Goal: Communication & Community: Share content

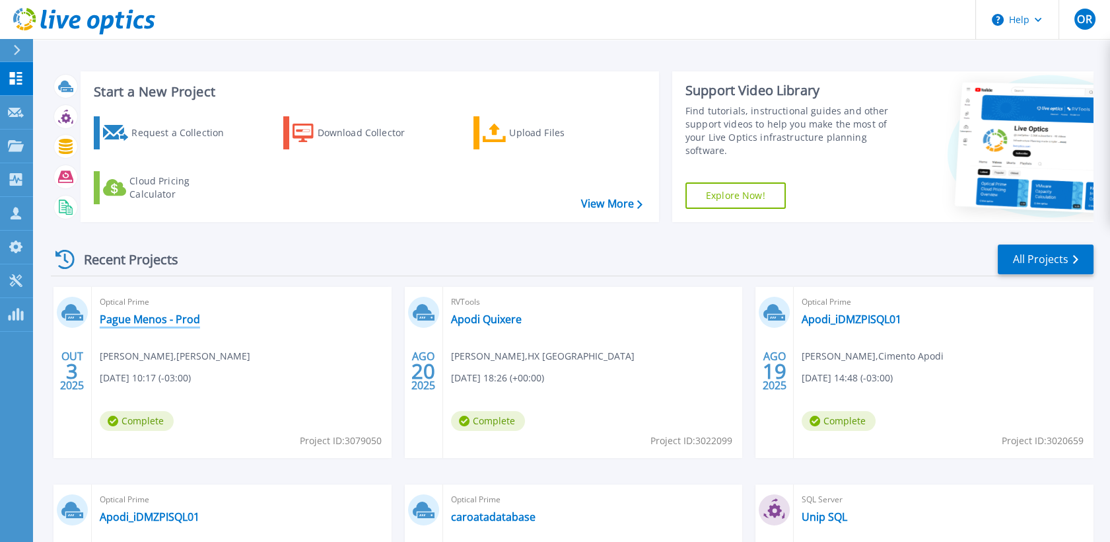
click at [112, 322] on link "Pague Menos - Prod" at bounding box center [150, 318] width 100 height 13
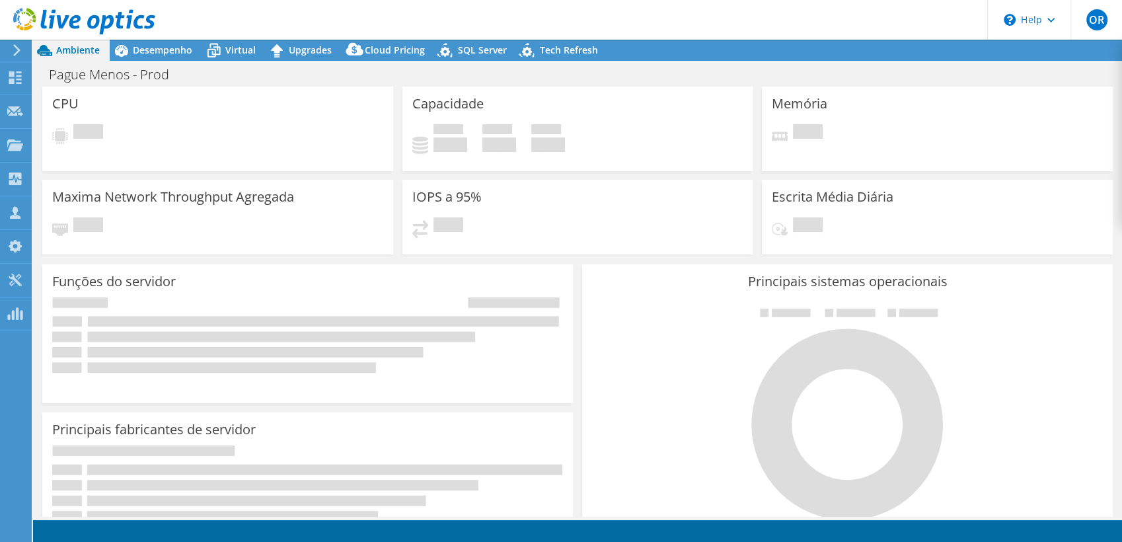
select select "USD"
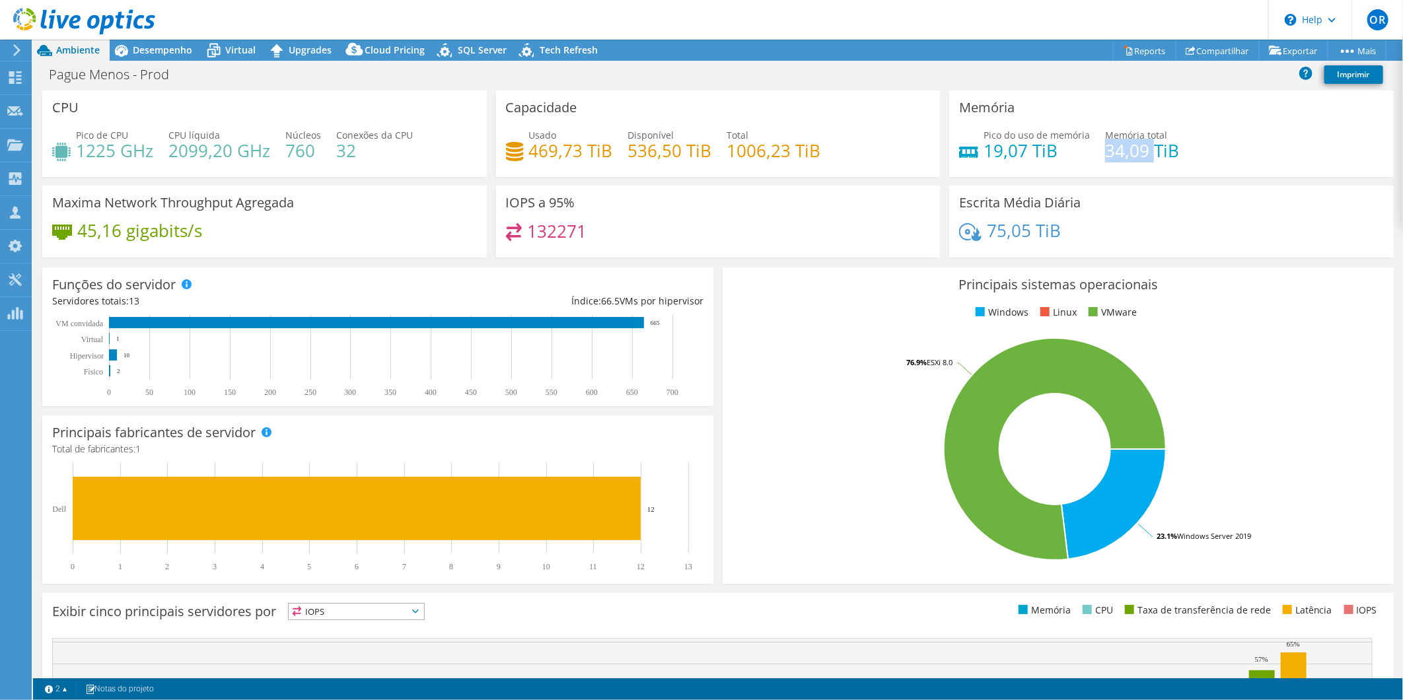
drag, startPoint x: 1097, startPoint y: 154, endPoint x: 1146, endPoint y: 153, distance: 49.6
click at [1121, 153] on h4 "34,09 TiB" at bounding box center [1142, 150] width 74 height 15
click at [1121, 182] on div "Memória Pico do uso de memória 19,07 TiB Memória total 34,09 TiB" at bounding box center [1172, 138] width 454 height 95
drag, startPoint x: 170, startPoint y: 149, endPoint x: 234, endPoint y: 145, distance: 63.5
click at [234, 145] on h4 "2099,20 GHz" at bounding box center [219, 150] width 102 height 15
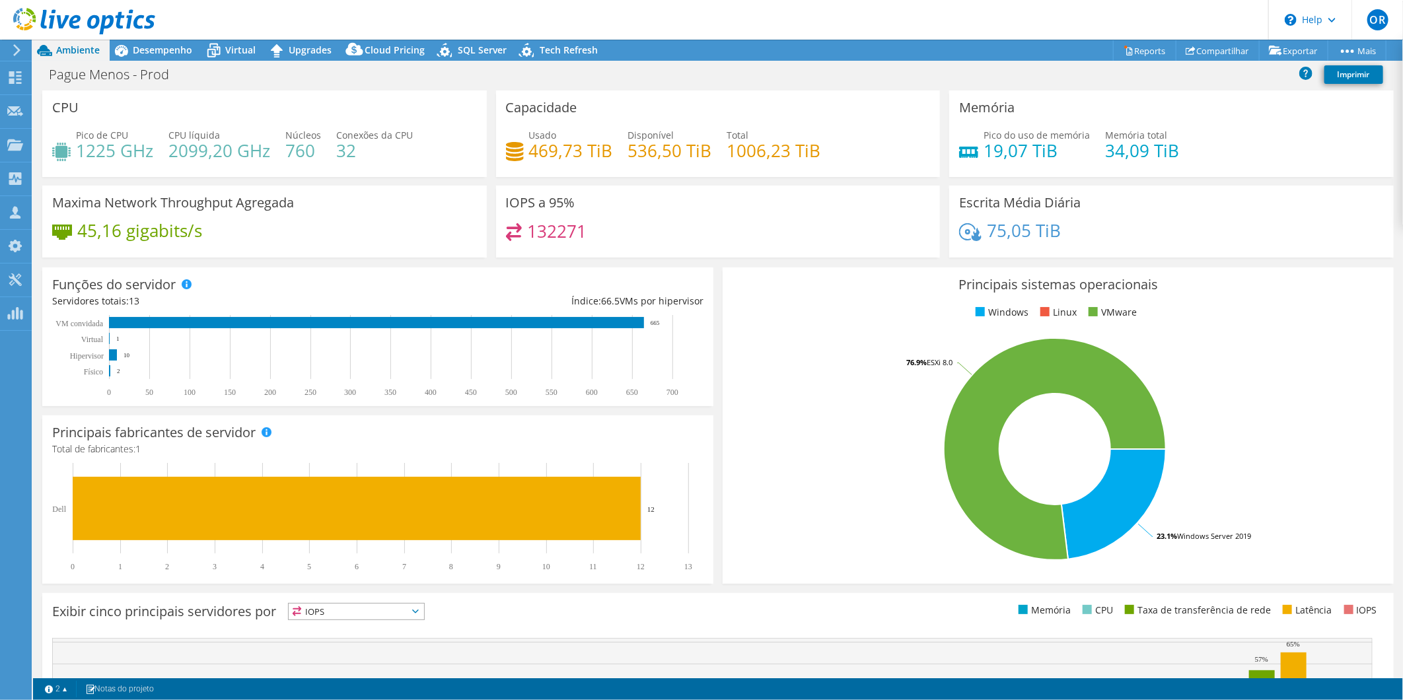
drag, startPoint x: 234, startPoint y: 145, endPoint x: 258, endPoint y: 182, distance: 44.3
click at [258, 182] on div "CPU Pico de CPU 1225 GHz CPU líquida 2099,20 GHz Núcleos 760 Conexões da CPU 32" at bounding box center [265, 138] width 454 height 95
click at [148, 58] on div "Desempenho" at bounding box center [156, 50] width 92 height 21
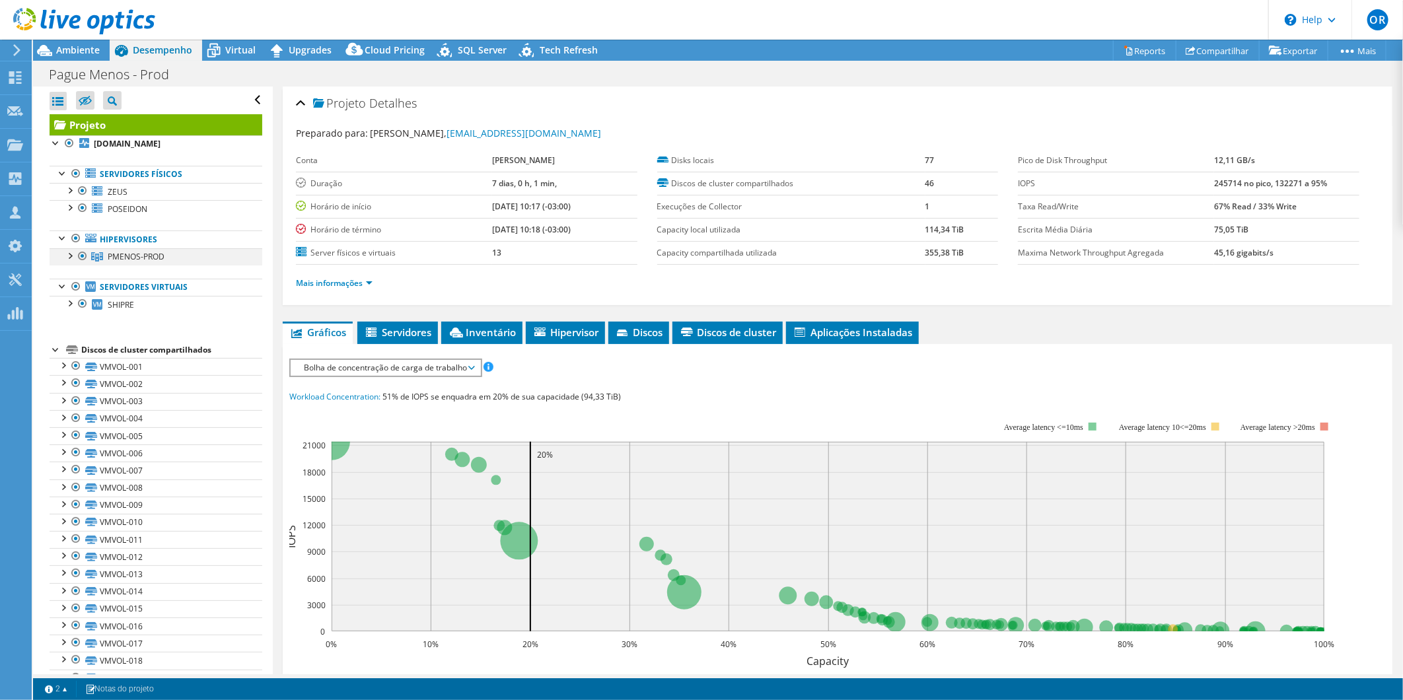
click at [71, 252] on div at bounding box center [69, 254] width 13 height 13
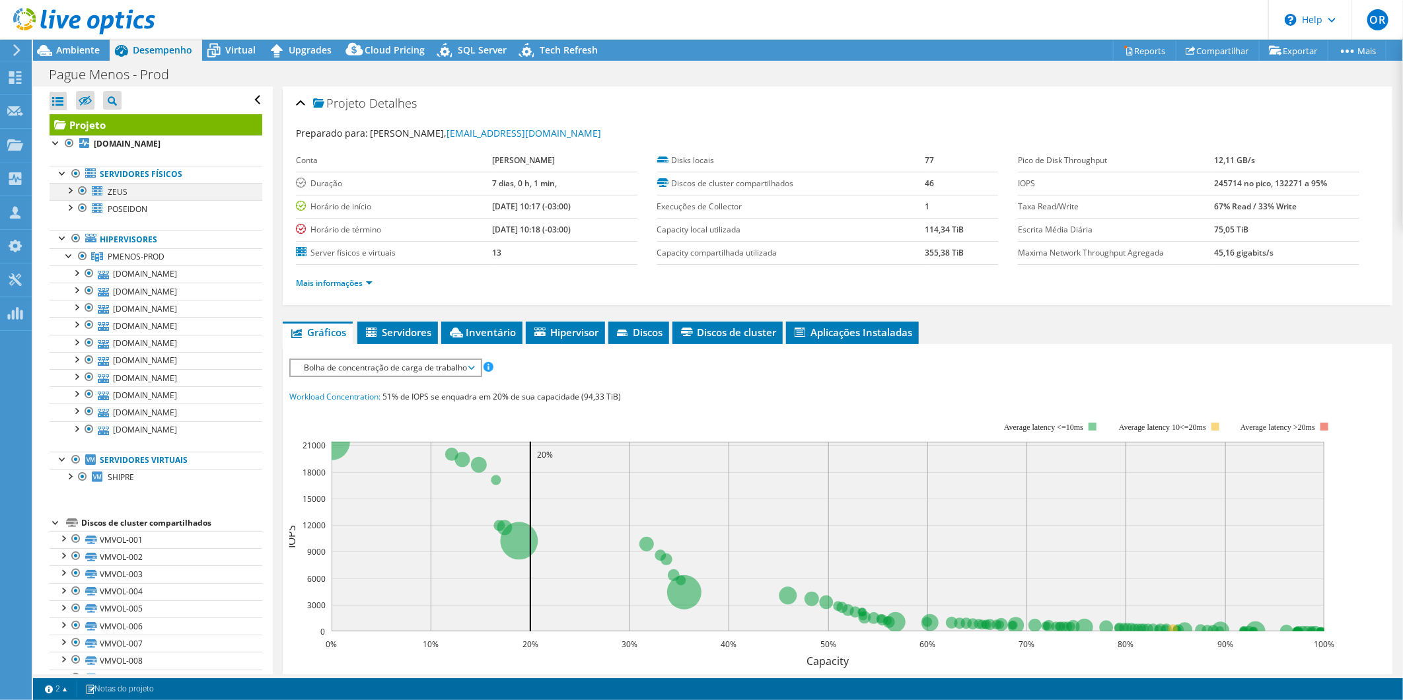
click at [70, 195] on div at bounding box center [69, 189] width 13 height 13
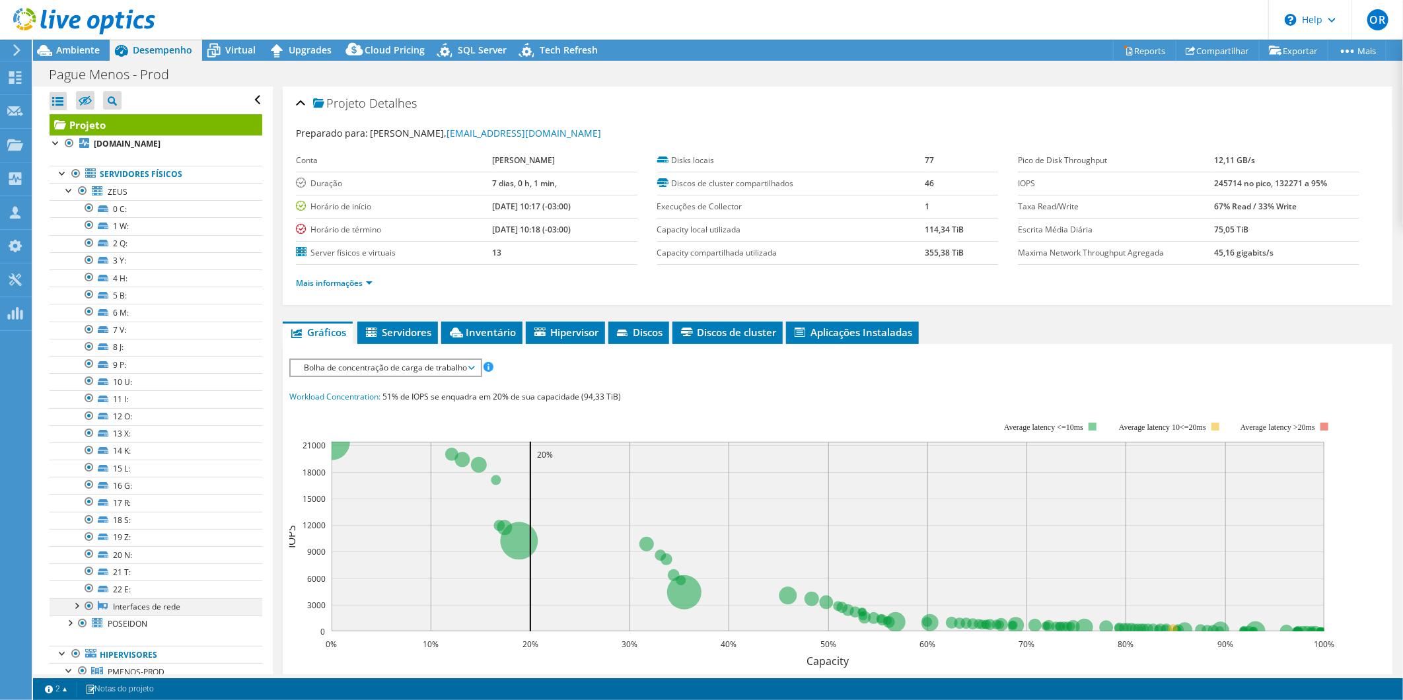
click at [77, 541] on div at bounding box center [75, 605] width 13 height 13
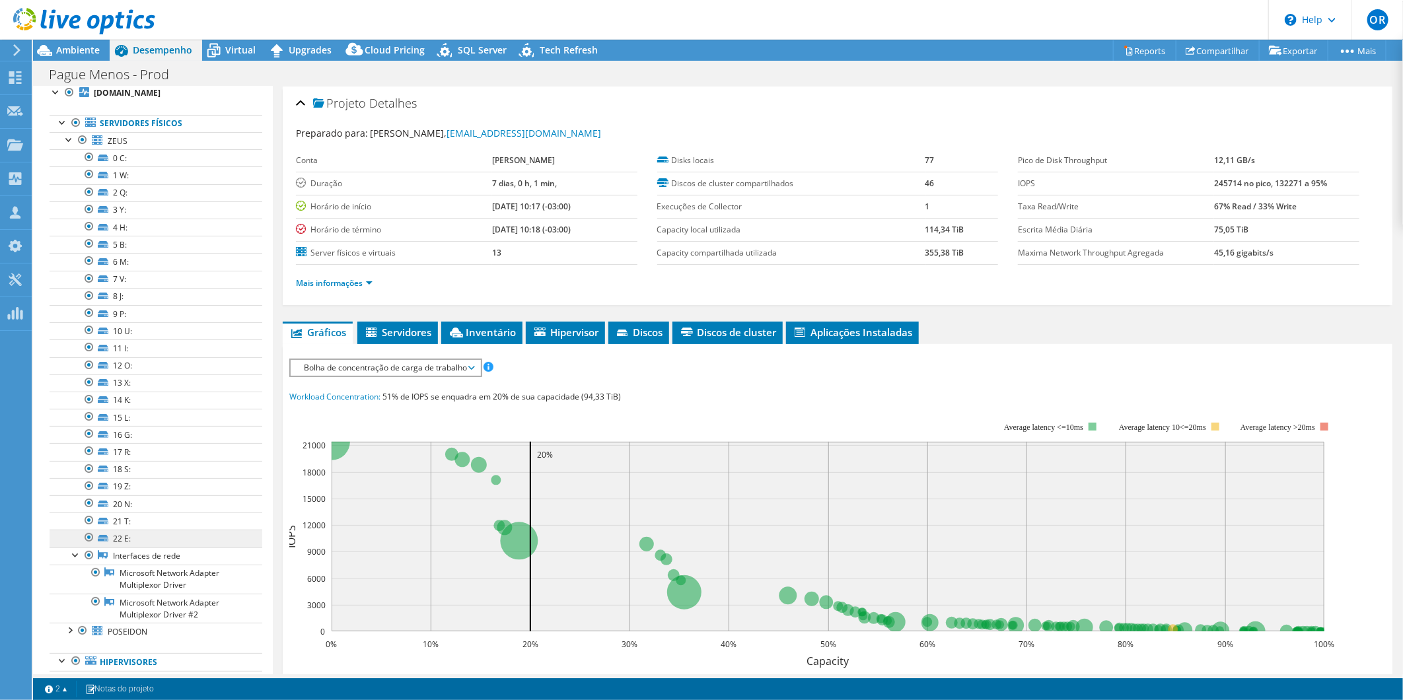
scroll to position [73, 0]
click at [75, 531] on div at bounding box center [75, 531] width 13 height 13
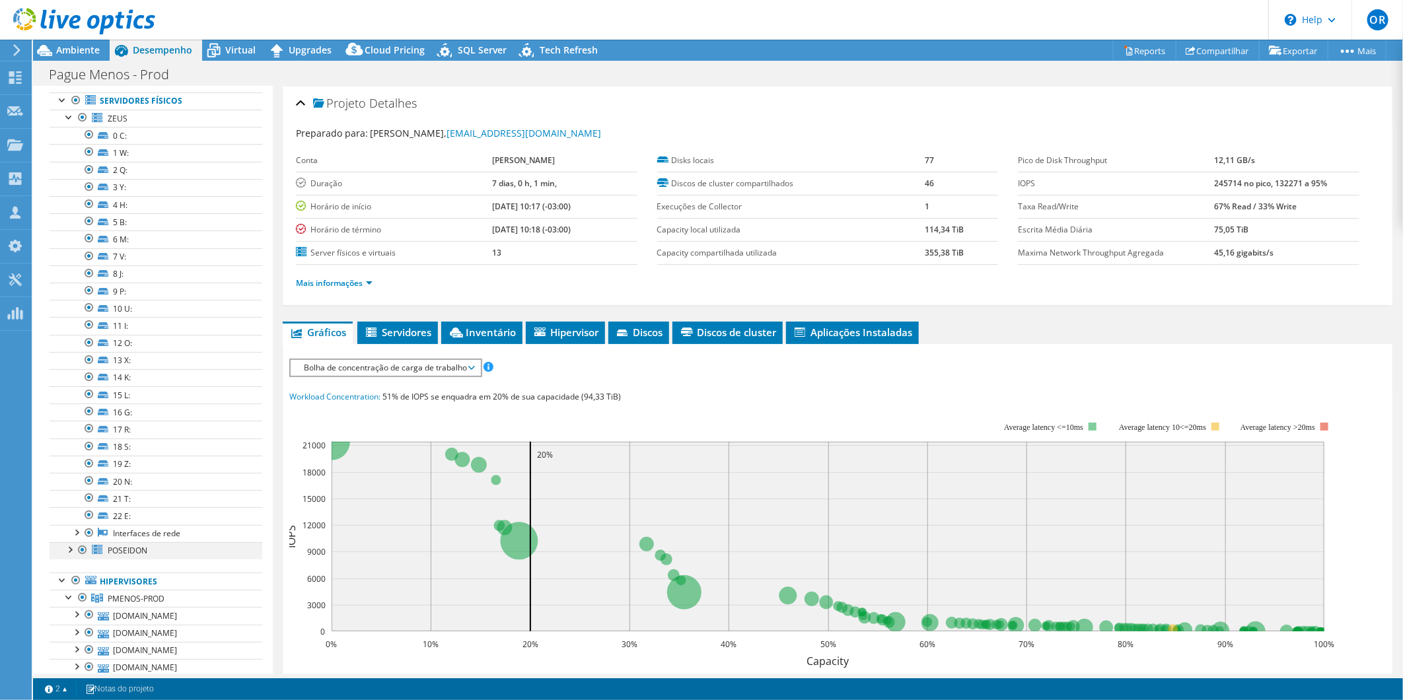
click at [71, 541] on div at bounding box center [69, 548] width 13 height 13
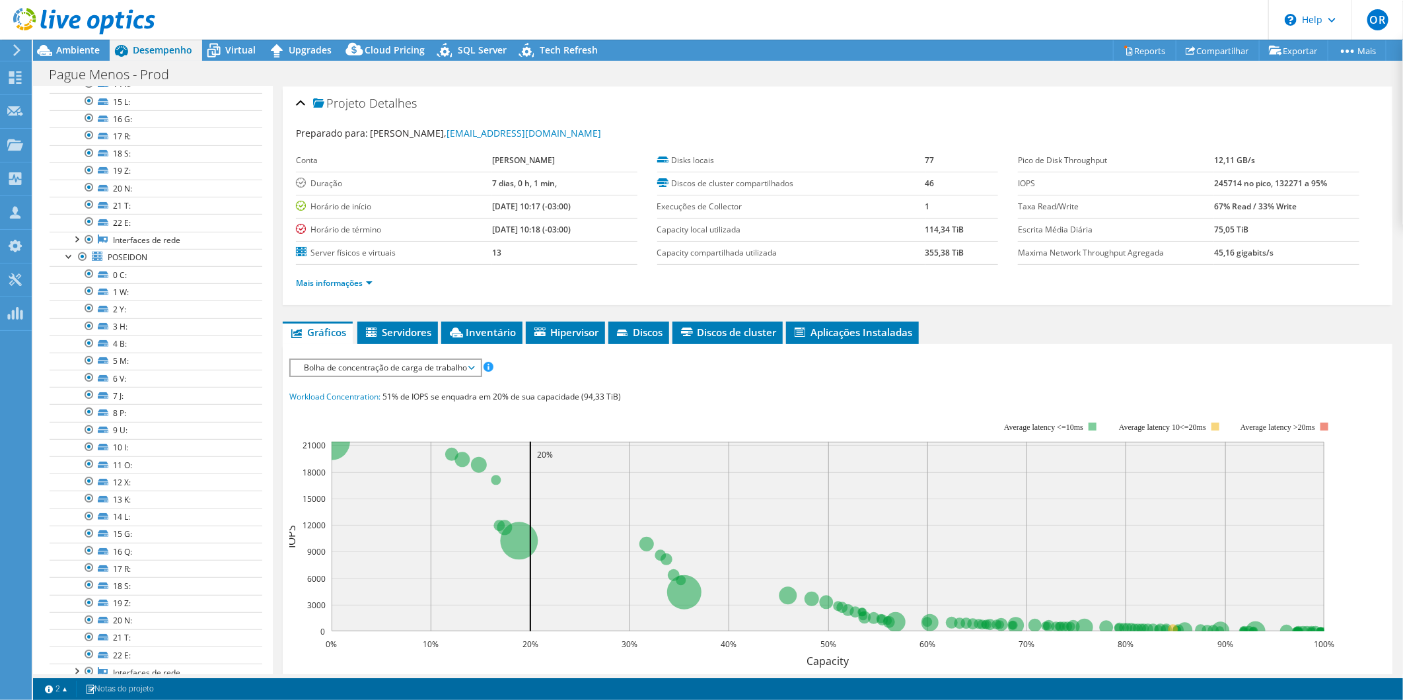
scroll to position [0, 0]
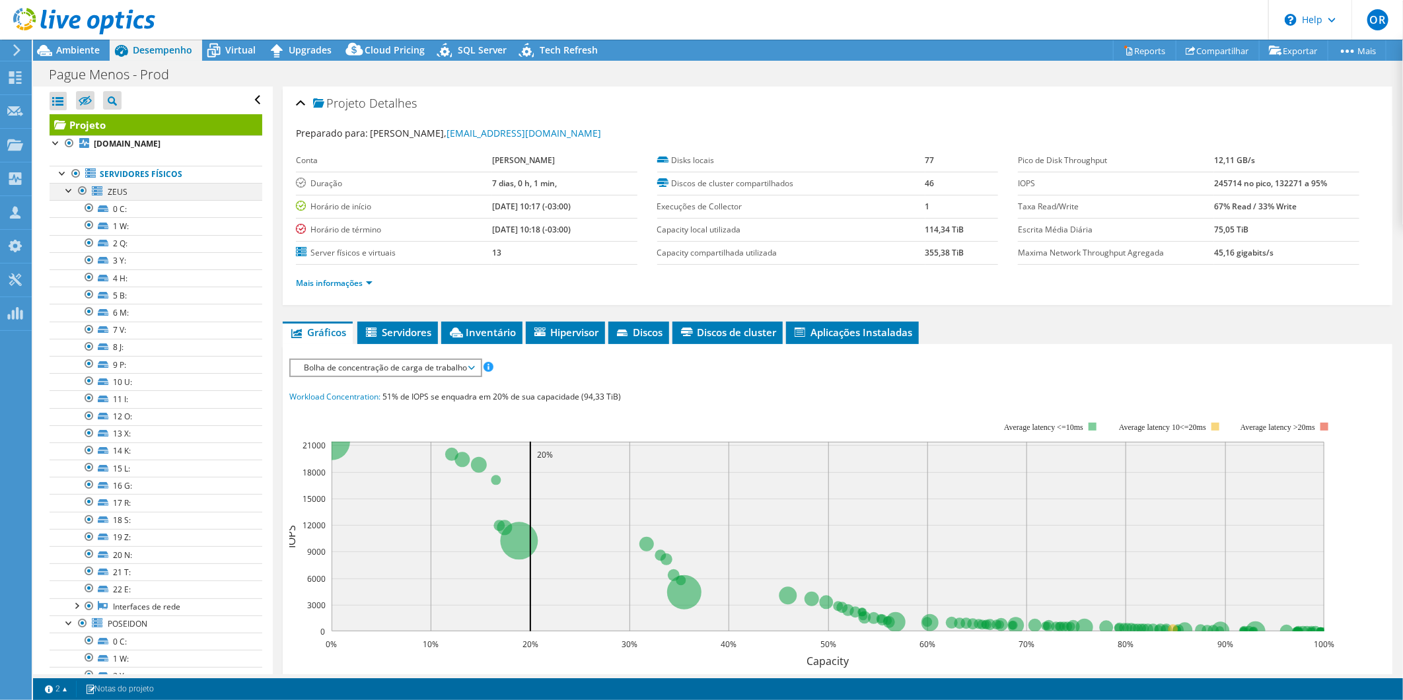
click at [69, 195] on div at bounding box center [69, 189] width 13 height 13
click at [71, 208] on div at bounding box center [69, 206] width 13 height 13
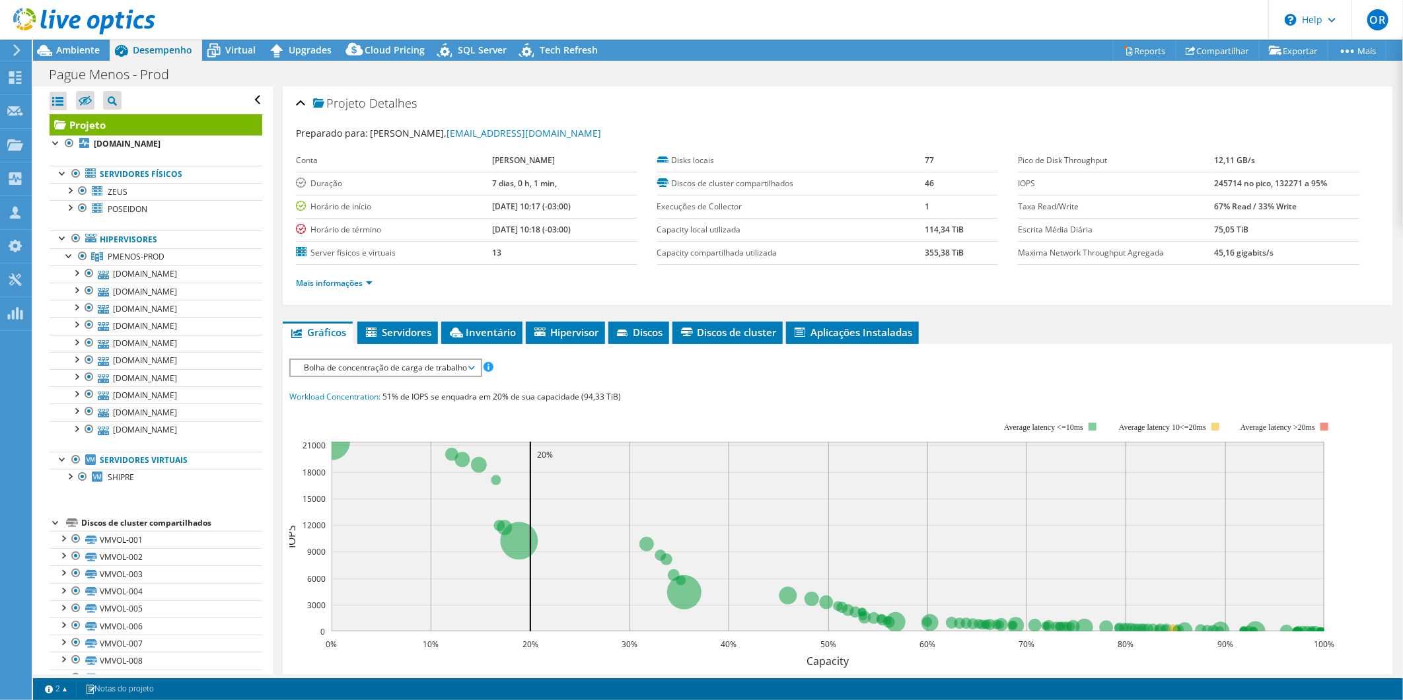
click at [460, 366] on span "Bolha de concentração de carga de trabalho" at bounding box center [385, 368] width 176 height 16
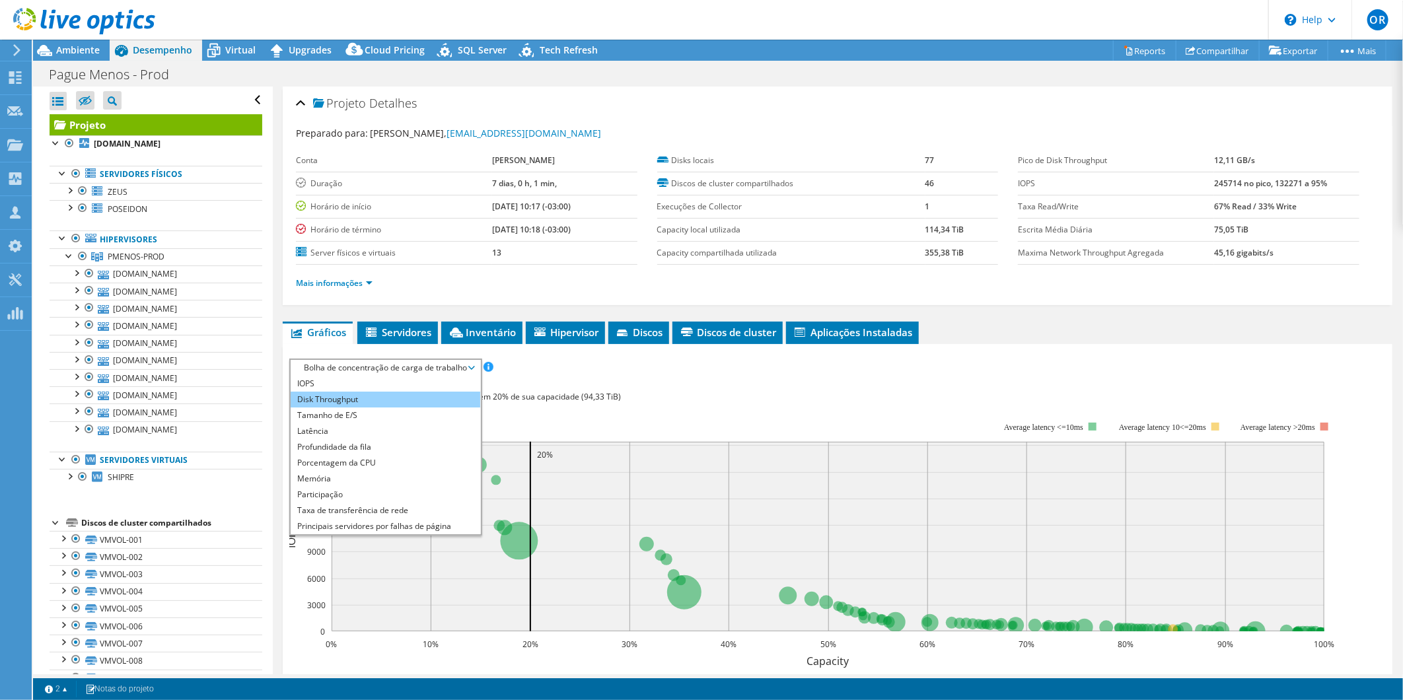
click at [396, 397] on li "Disk Throughput" at bounding box center [386, 400] width 190 height 16
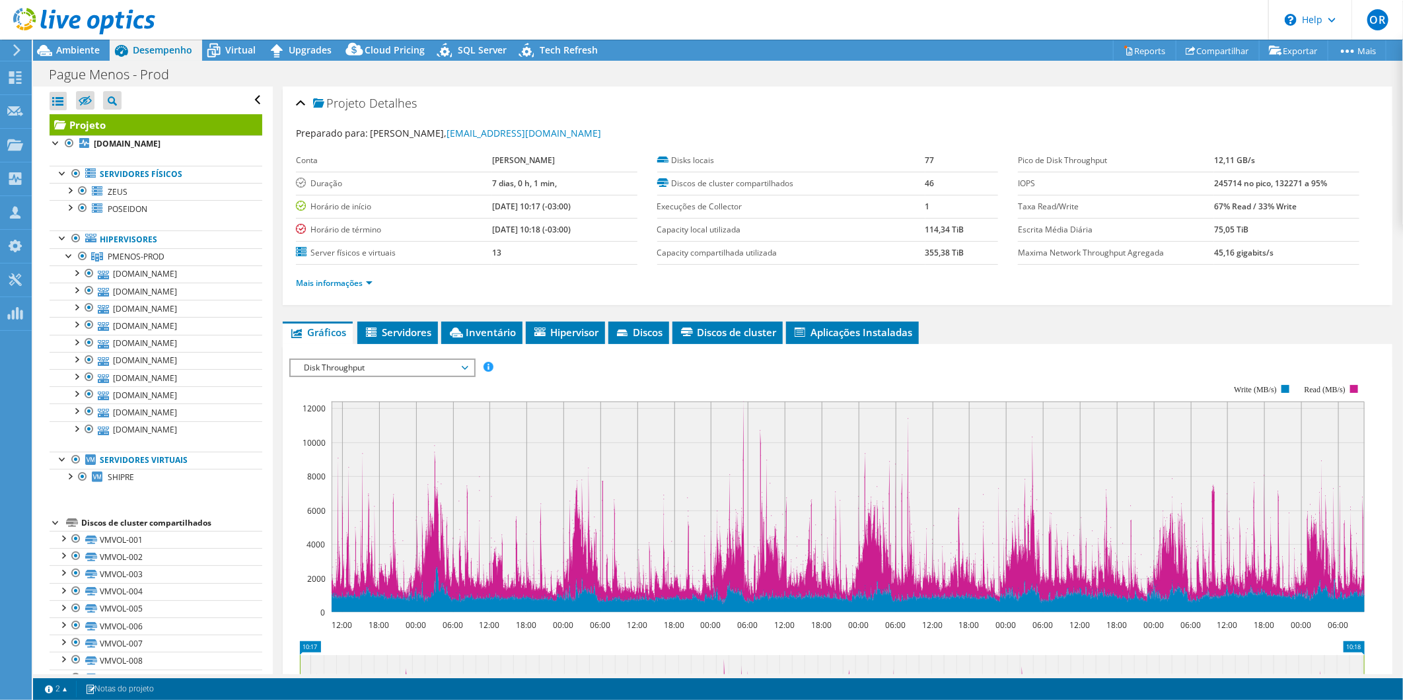
click at [401, 373] on span "Disk Throughput" at bounding box center [382, 368] width 170 height 16
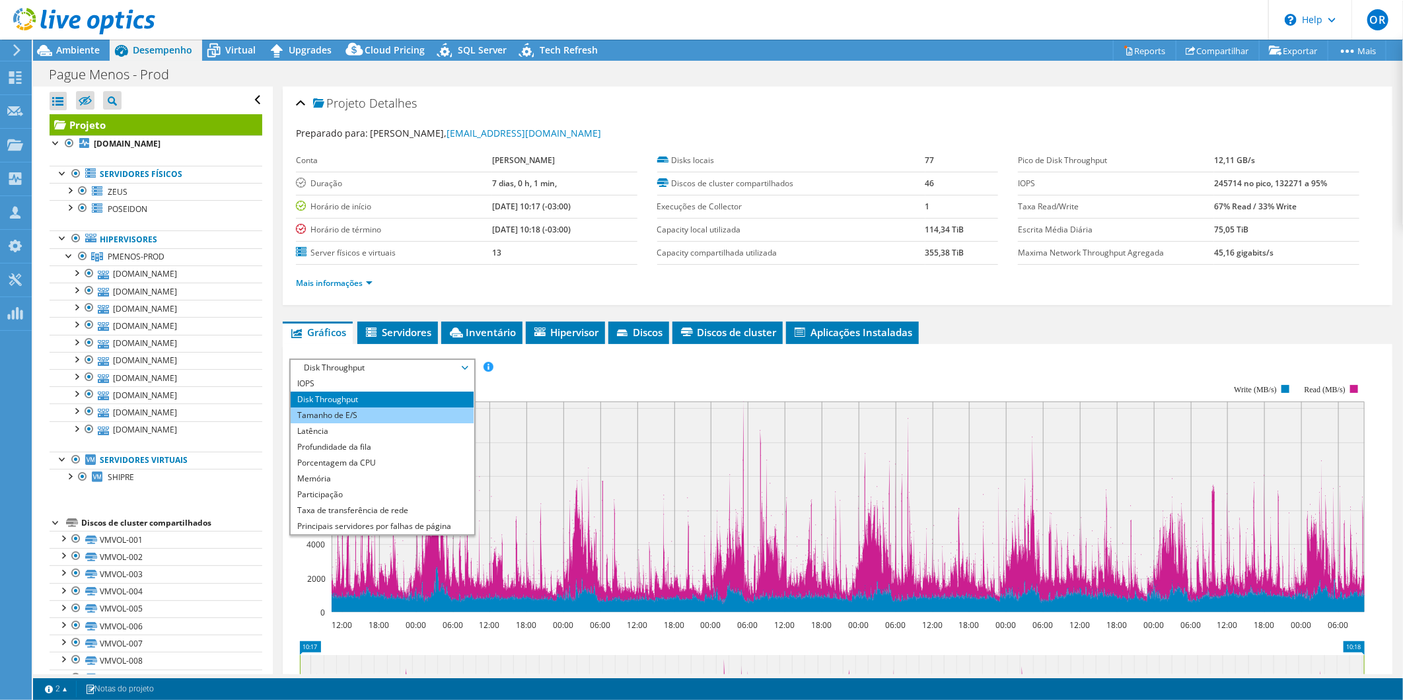
click at [406, 412] on li "Tamanho de E/S" at bounding box center [382, 416] width 183 height 16
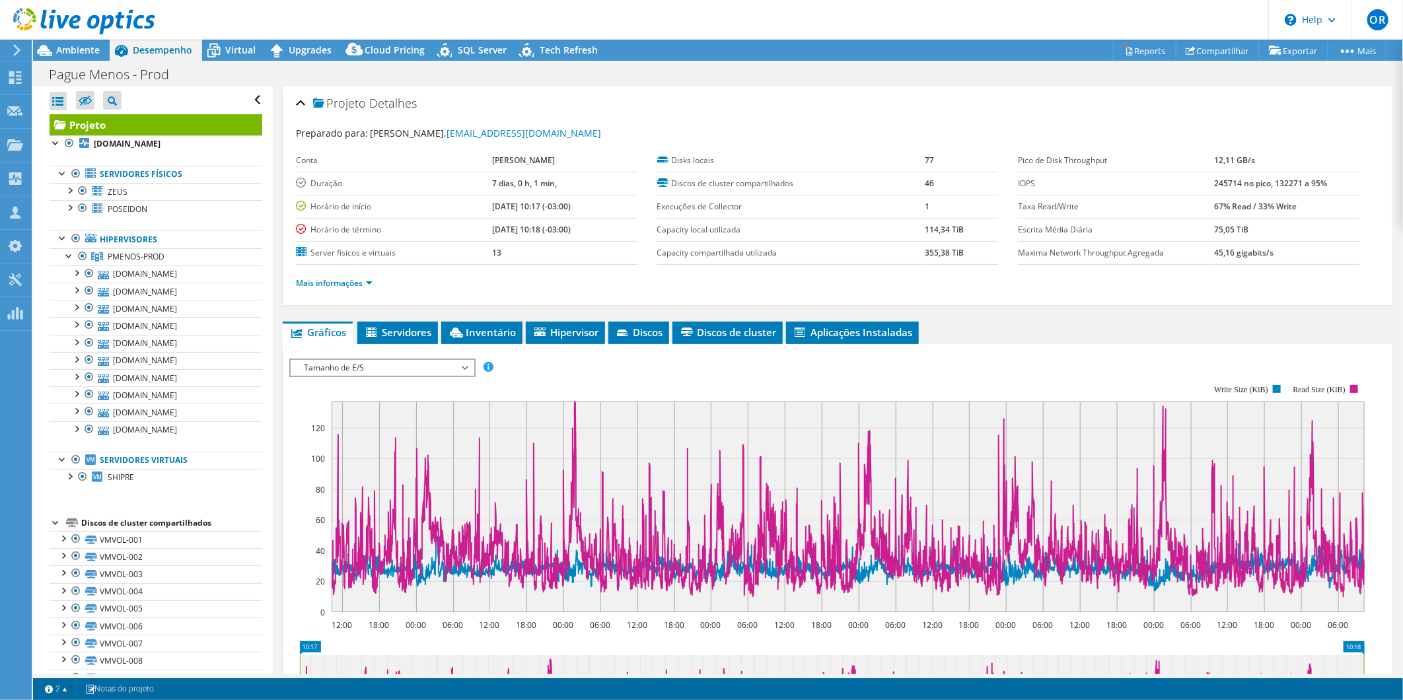
click at [333, 360] on span "Tamanho de E/S" at bounding box center [382, 368] width 170 height 16
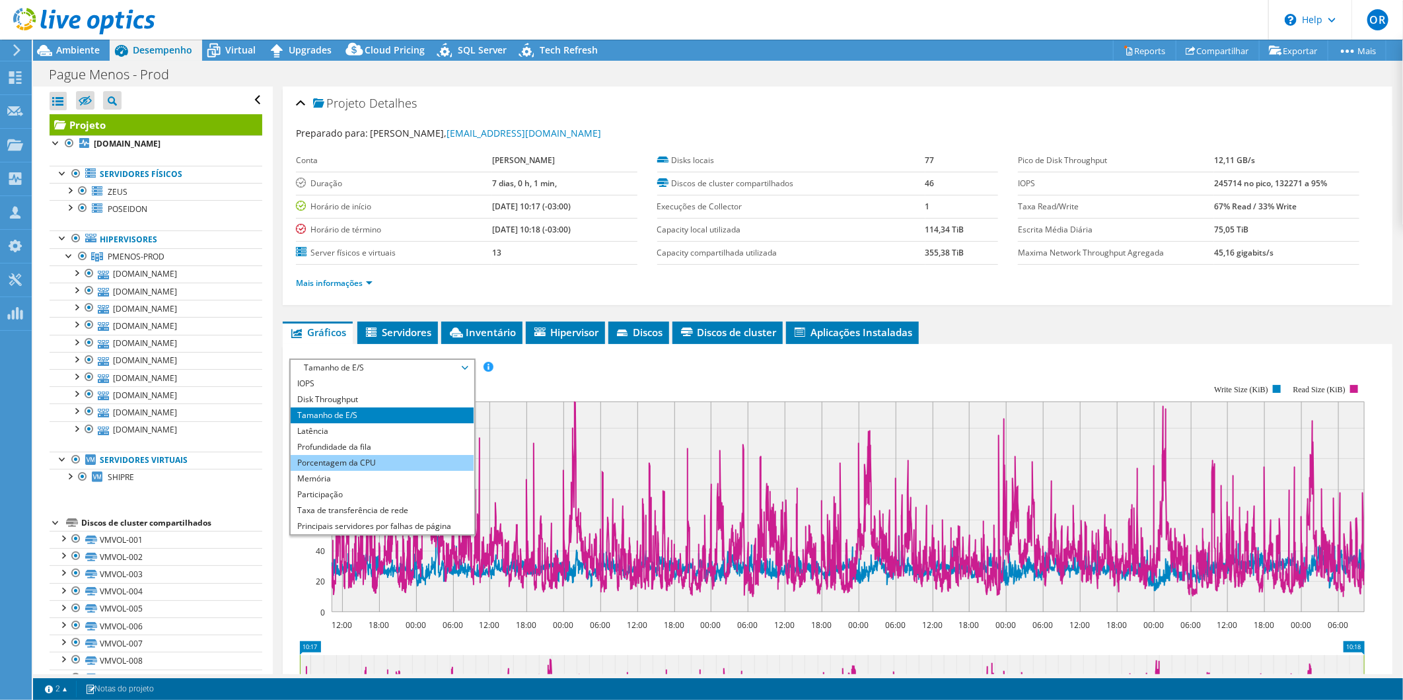
click at [390, 455] on li "Porcentagem da CPU" at bounding box center [382, 463] width 183 height 16
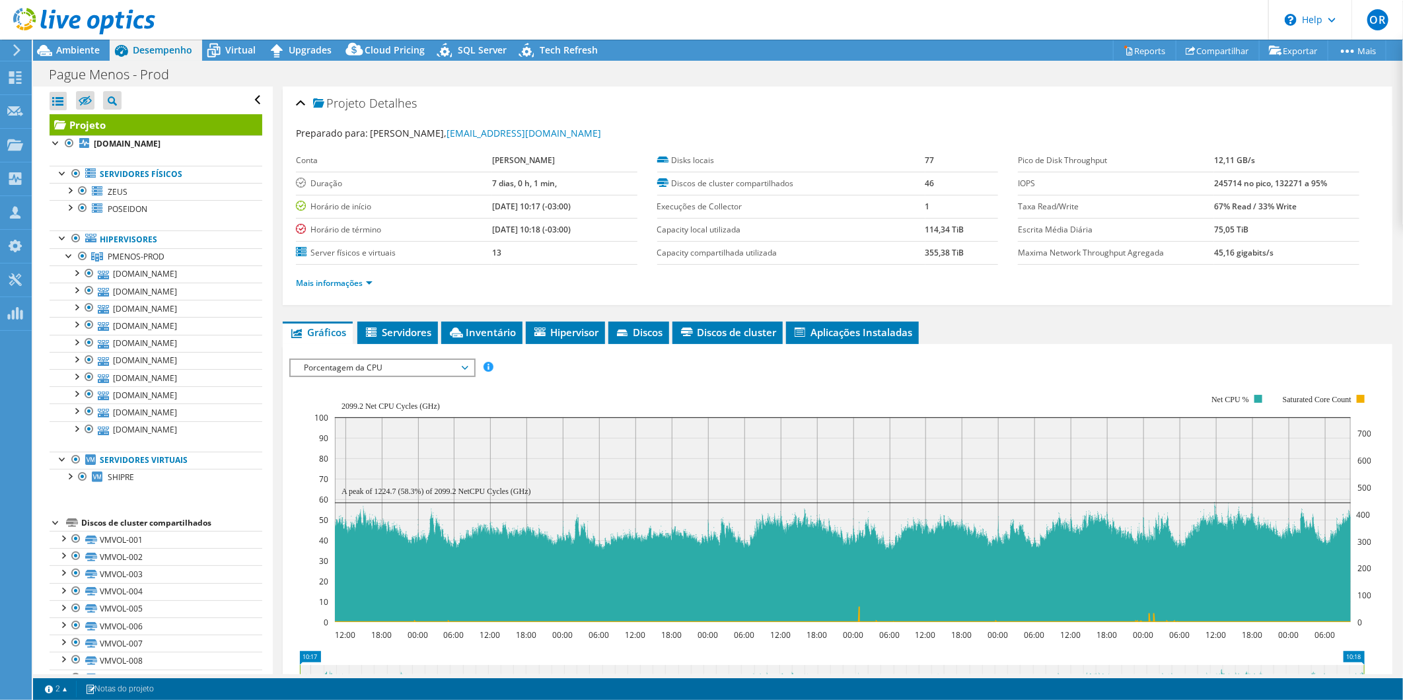
click at [433, 370] on span "Porcentagem da CPU" at bounding box center [382, 368] width 170 height 16
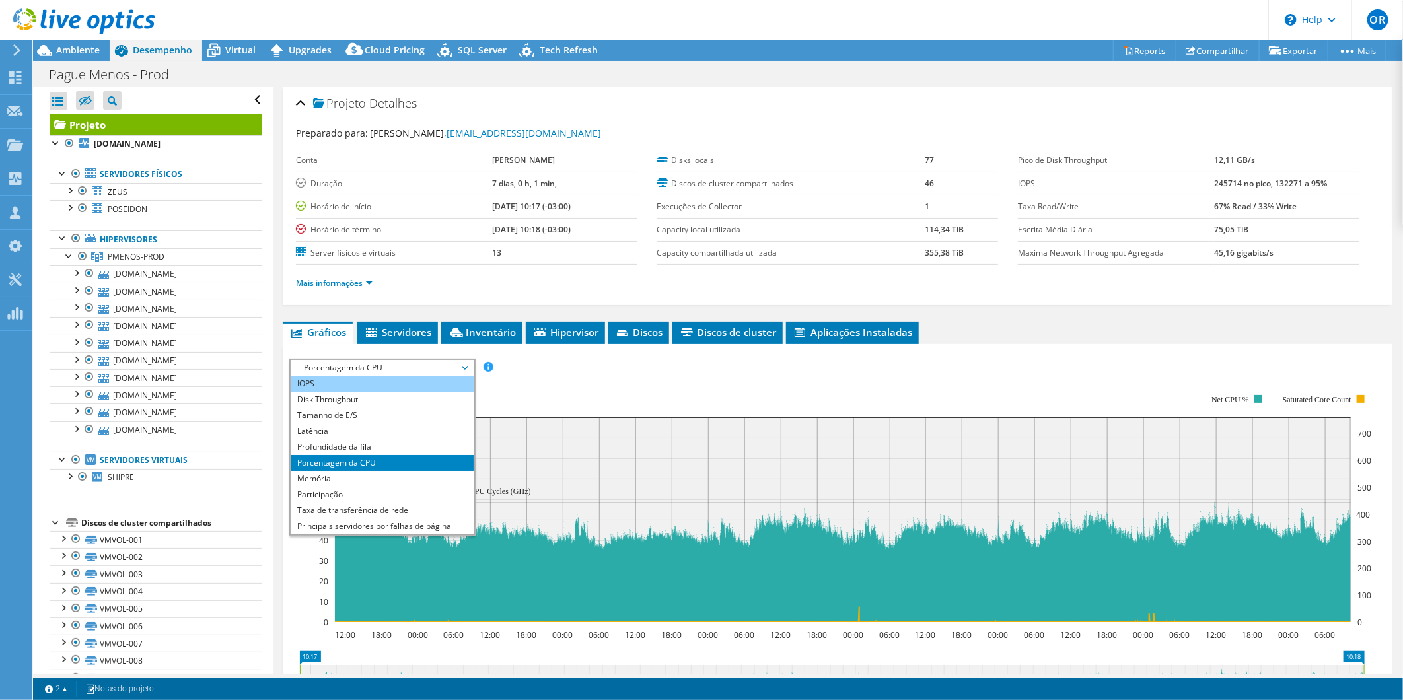
click at [408, 387] on li "IOPS" at bounding box center [382, 384] width 183 height 16
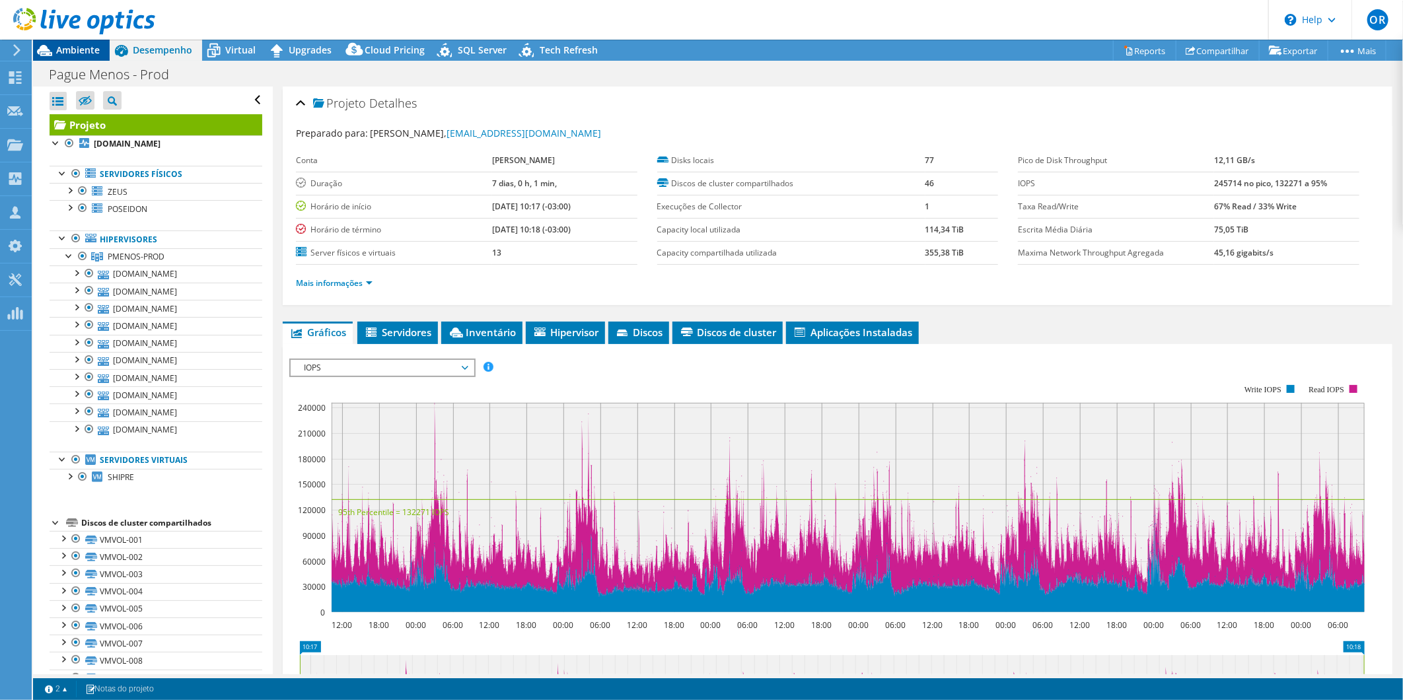
click at [63, 44] on span "Ambiente" at bounding box center [78, 50] width 44 height 13
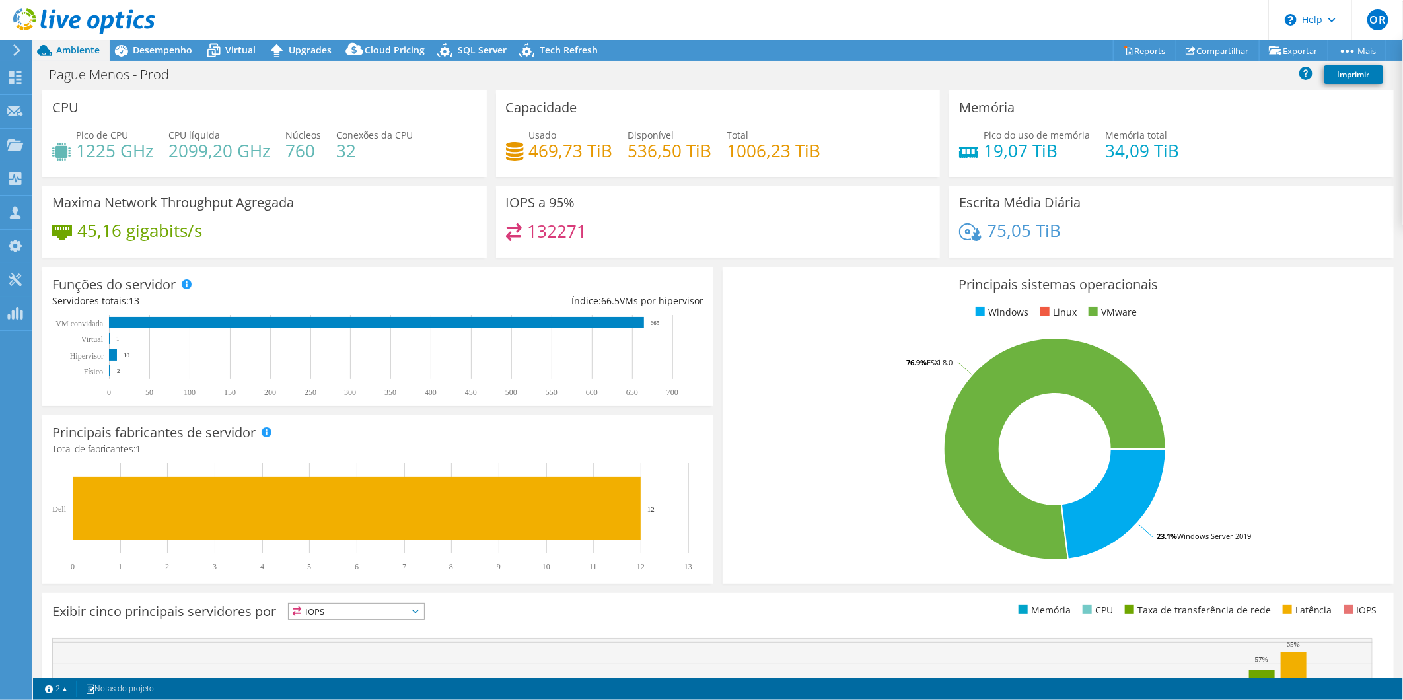
drag, startPoint x: 662, startPoint y: 318, endPoint x: 651, endPoint y: 318, distance: 11.2
click at [651, 318] on icon "0 50 100 150 200 250 300 350 400 450 500 550 600 650 700 Físico Hipervisor Virt…" at bounding box center [374, 356] width 645 height 83
click at [164, 55] on span "Desempenho" at bounding box center [162, 50] width 59 height 13
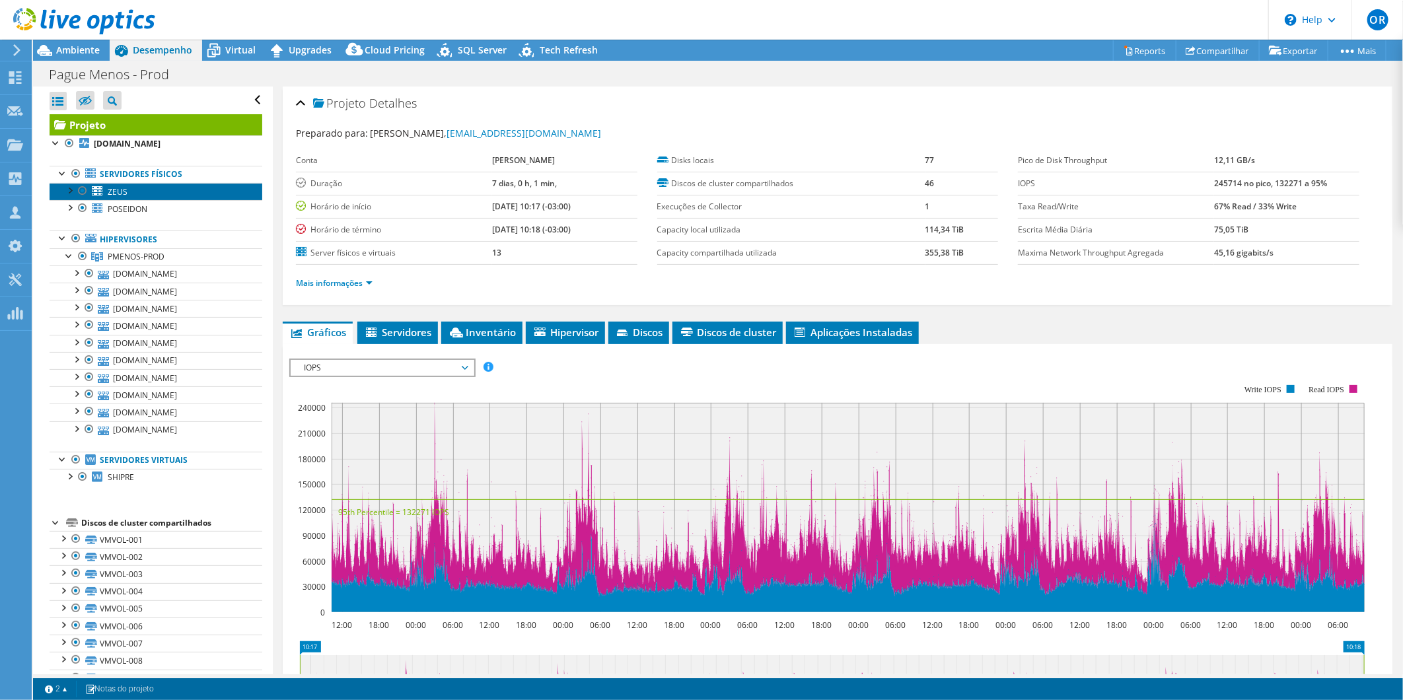
click at [118, 195] on span "ZEUS" at bounding box center [118, 191] width 20 height 11
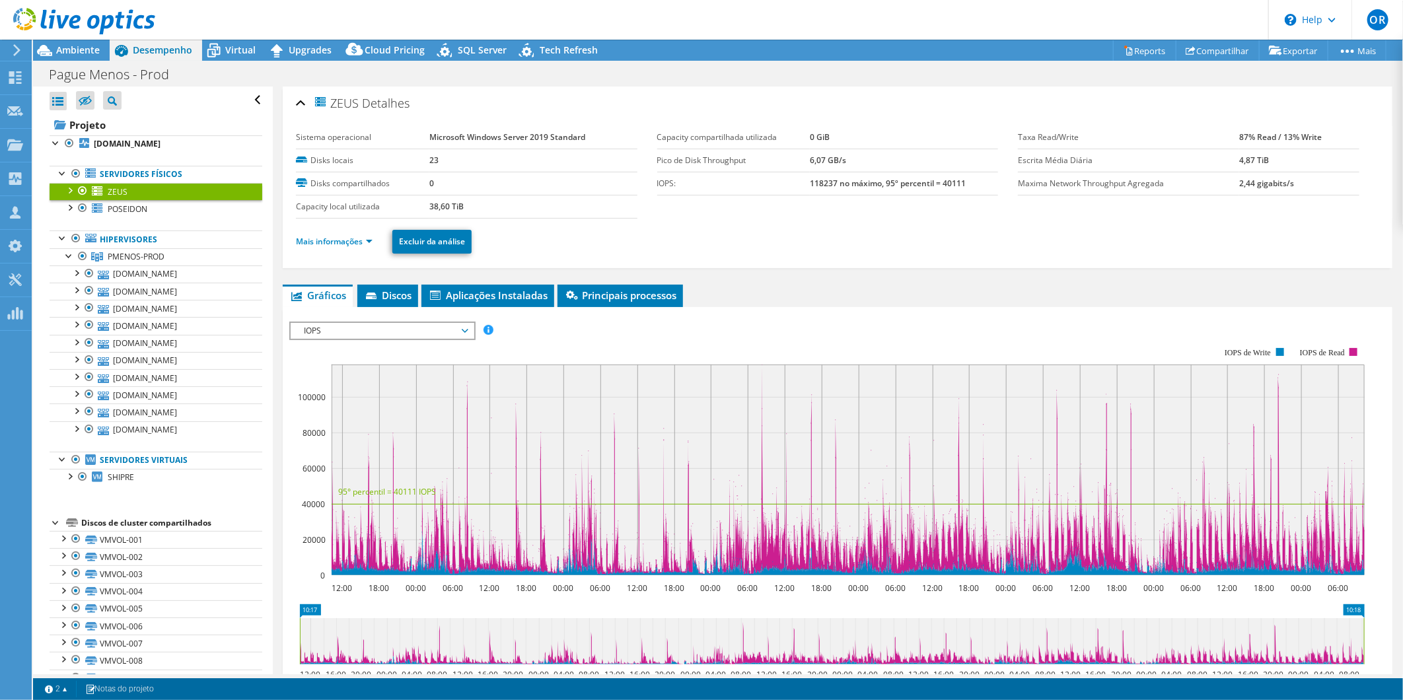
click at [443, 332] on span "IOPS" at bounding box center [382, 331] width 170 height 16
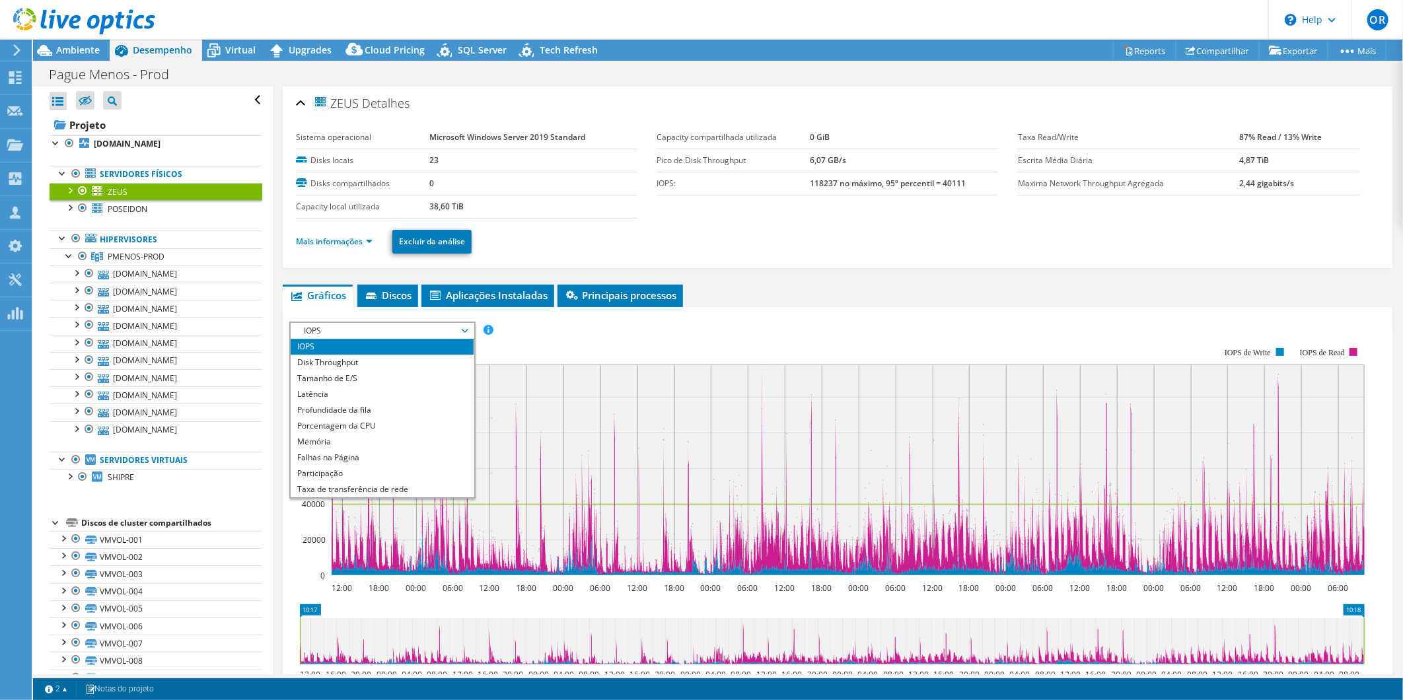
click at [439, 333] on span "IOPS" at bounding box center [382, 331] width 170 height 16
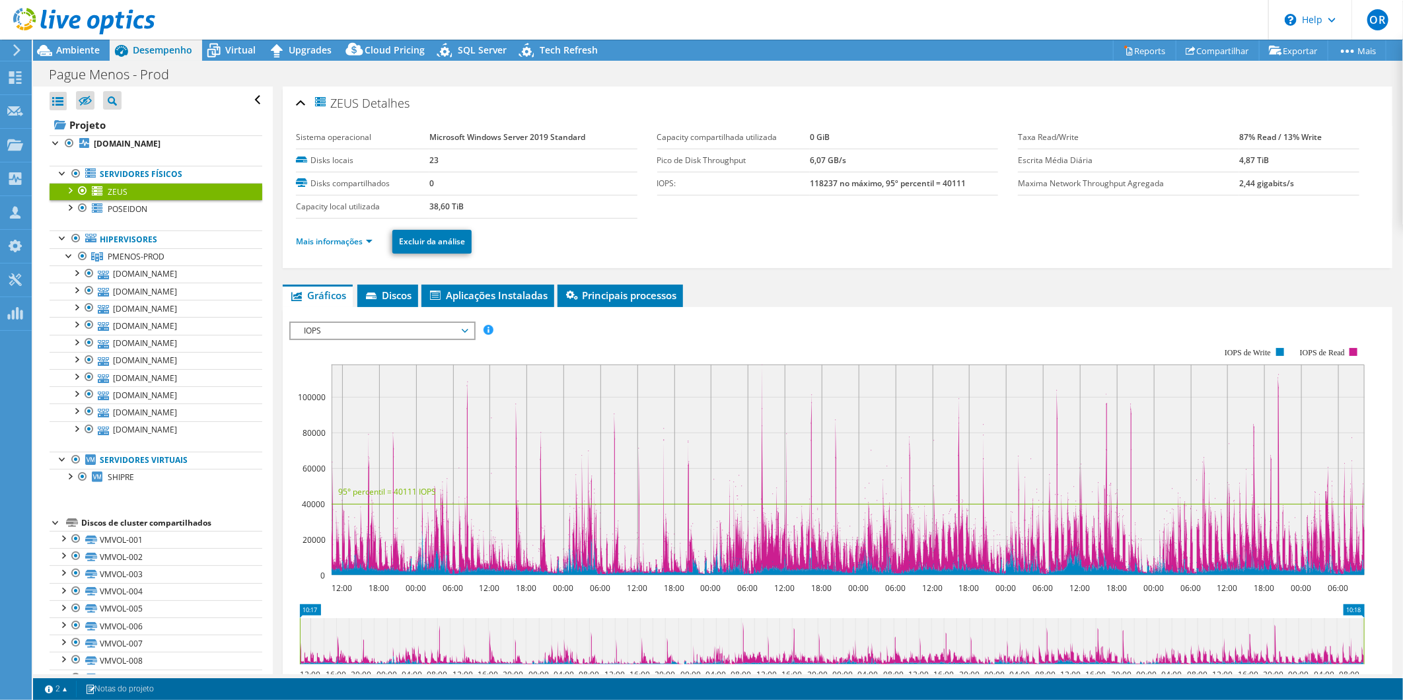
click at [353, 248] on li "Mais informações" at bounding box center [338, 242] width 85 height 15
click at [353, 241] on link "Mais informações" at bounding box center [334, 241] width 77 height 11
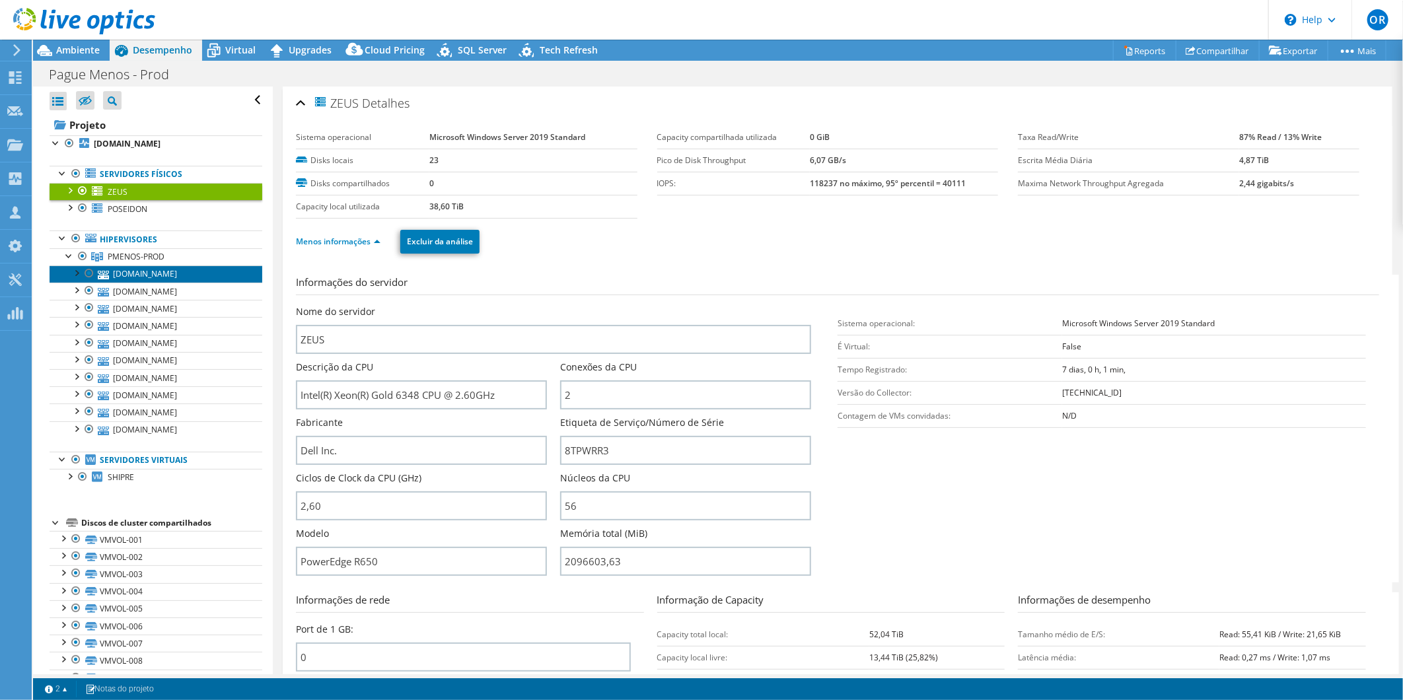
click at [98, 272] on icon at bounding box center [103, 275] width 11 height 9
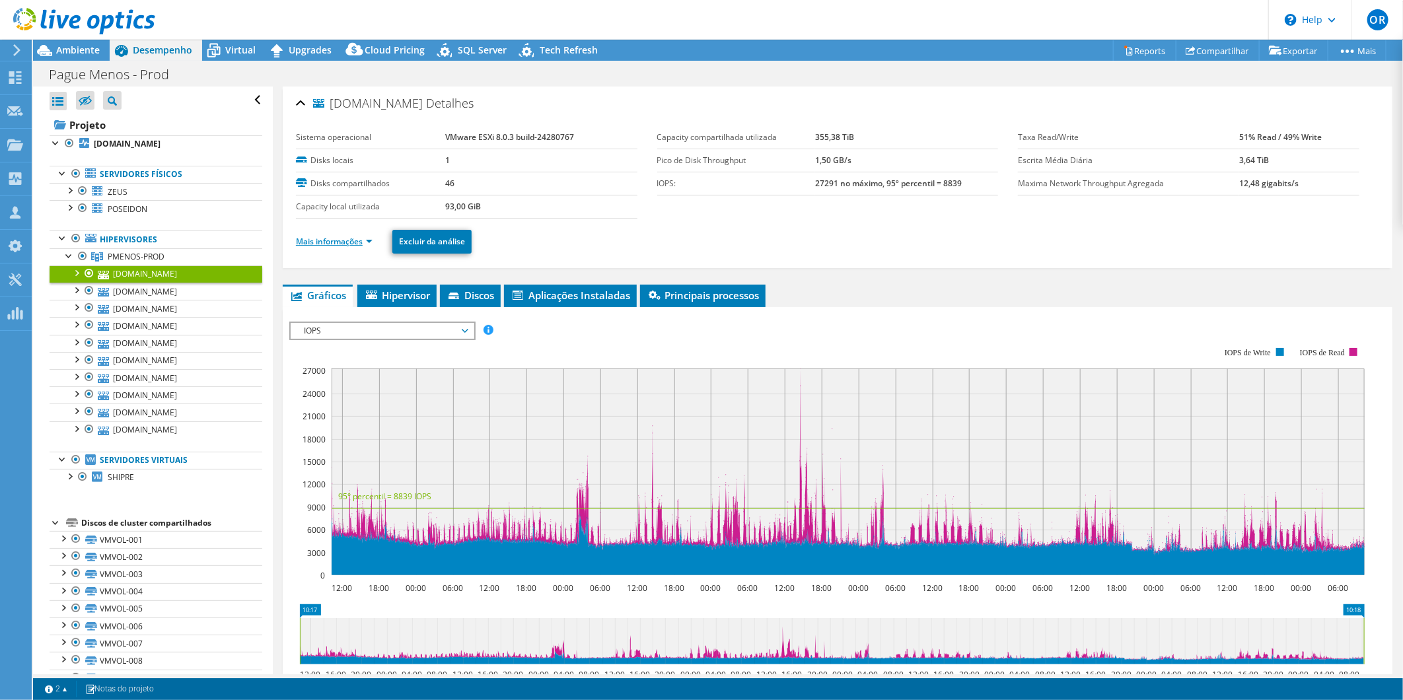
click at [341, 241] on link "Mais informações" at bounding box center [334, 241] width 77 height 11
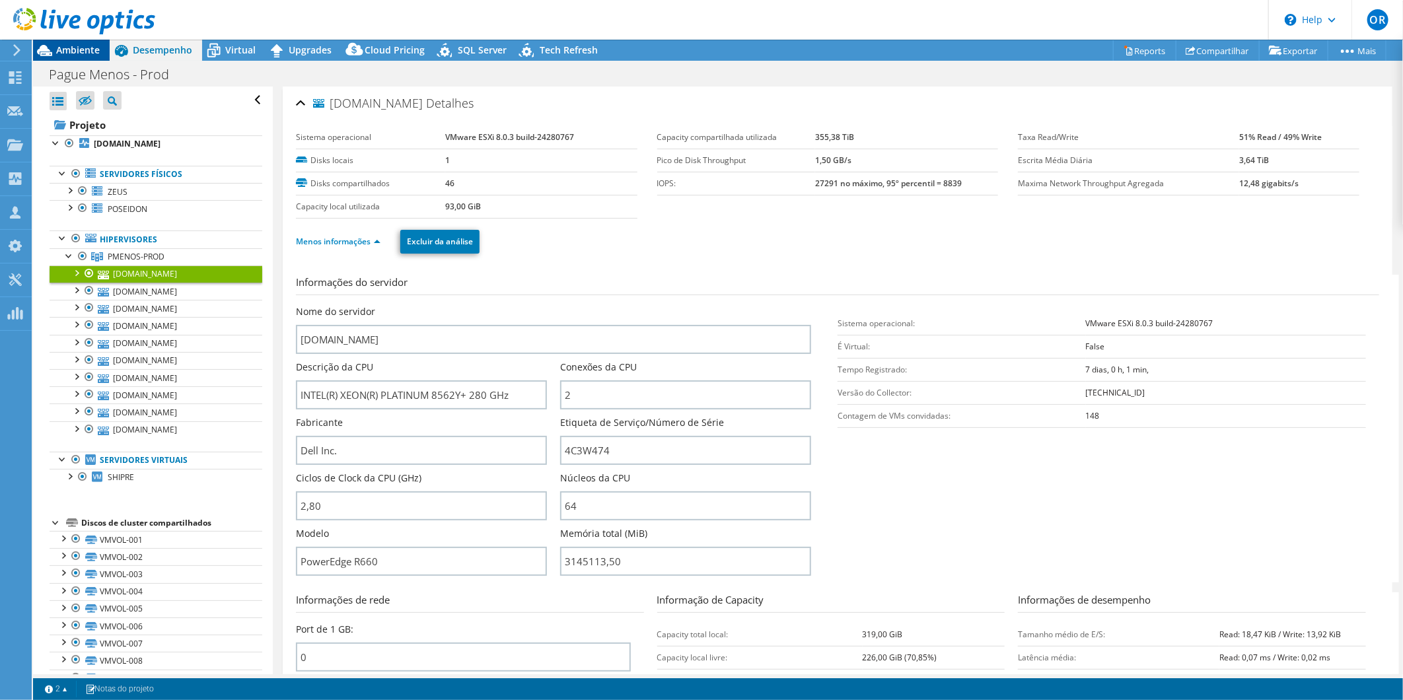
click at [63, 44] on span "Ambiente" at bounding box center [78, 50] width 44 height 13
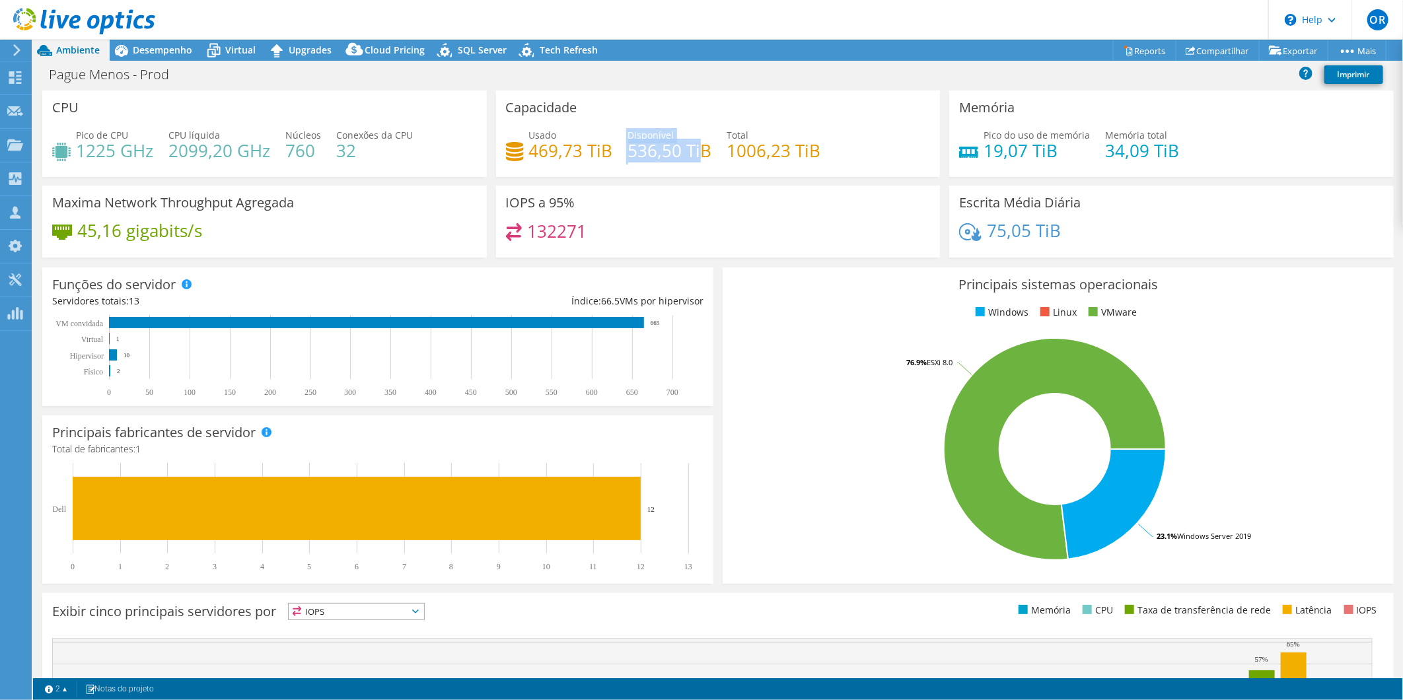
drag, startPoint x: 621, startPoint y: 149, endPoint x: 694, endPoint y: 157, distance: 73.8
click at [694, 157] on div "Usado 469,73 TiB Disponível 536,50 TiB Total 1006,23 TiB" at bounding box center [718, 149] width 425 height 43
drag, startPoint x: 694, startPoint y: 157, endPoint x: 677, endPoint y: 213, distance: 58.7
click at [677, 213] on div "IOPS a 95% 132271" at bounding box center [718, 222] width 445 height 72
drag, startPoint x: 624, startPoint y: 153, endPoint x: 685, endPoint y: 166, distance: 62.7
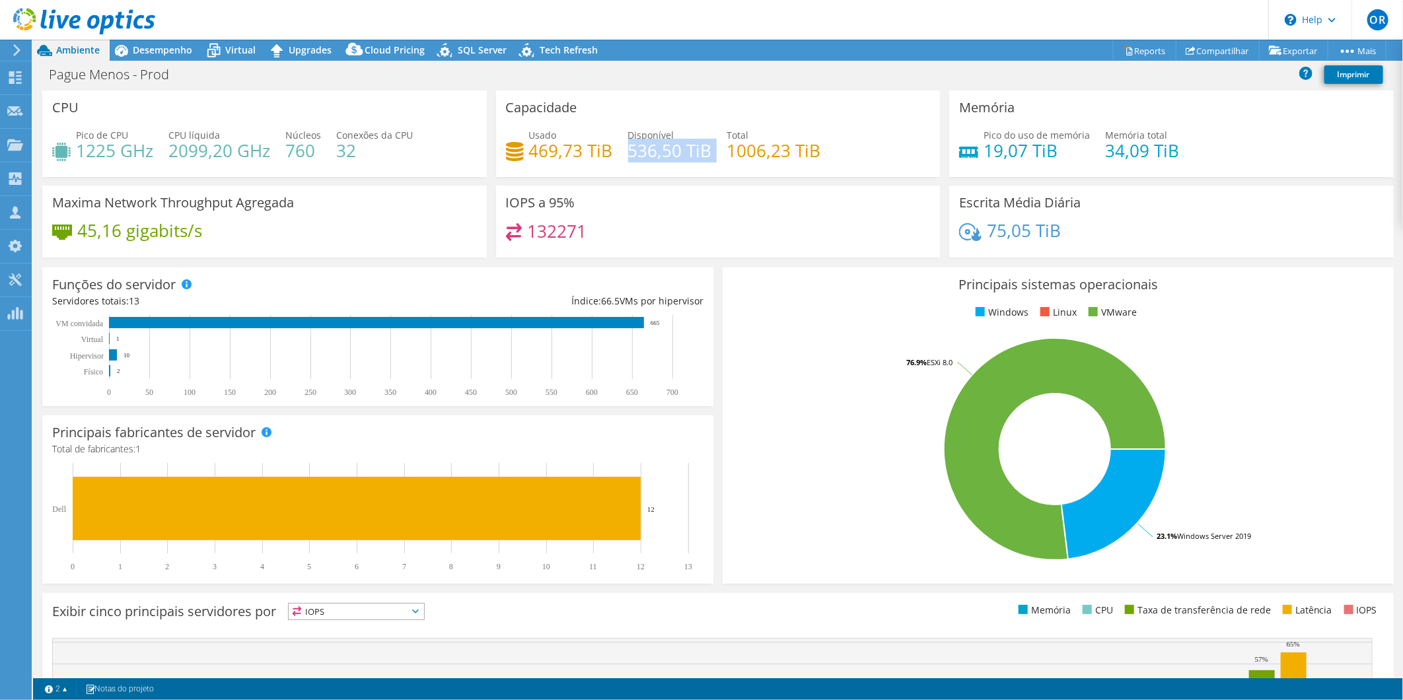
click at [685, 166] on div "Usado 469,73 TiB Disponível 536,50 TiB Total 1006,23 TiB" at bounding box center [718, 149] width 425 height 43
drag, startPoint x: 685, startPoint y: 166, endPoint x: 663, endPoint y: 192, distance: 34.3
click at [672, 192] on div "IOPS a 95% 132271" at bounding box center [718, 222] width 445 height 72
drag, startPoint x: 626, startPoint y: 150, endPoint x: 690, endPoint y: 150, distance: 64.1
click at [690, 150] on h4 "536,50 TiB" at bounding box center [670, 150] width 84 height 15
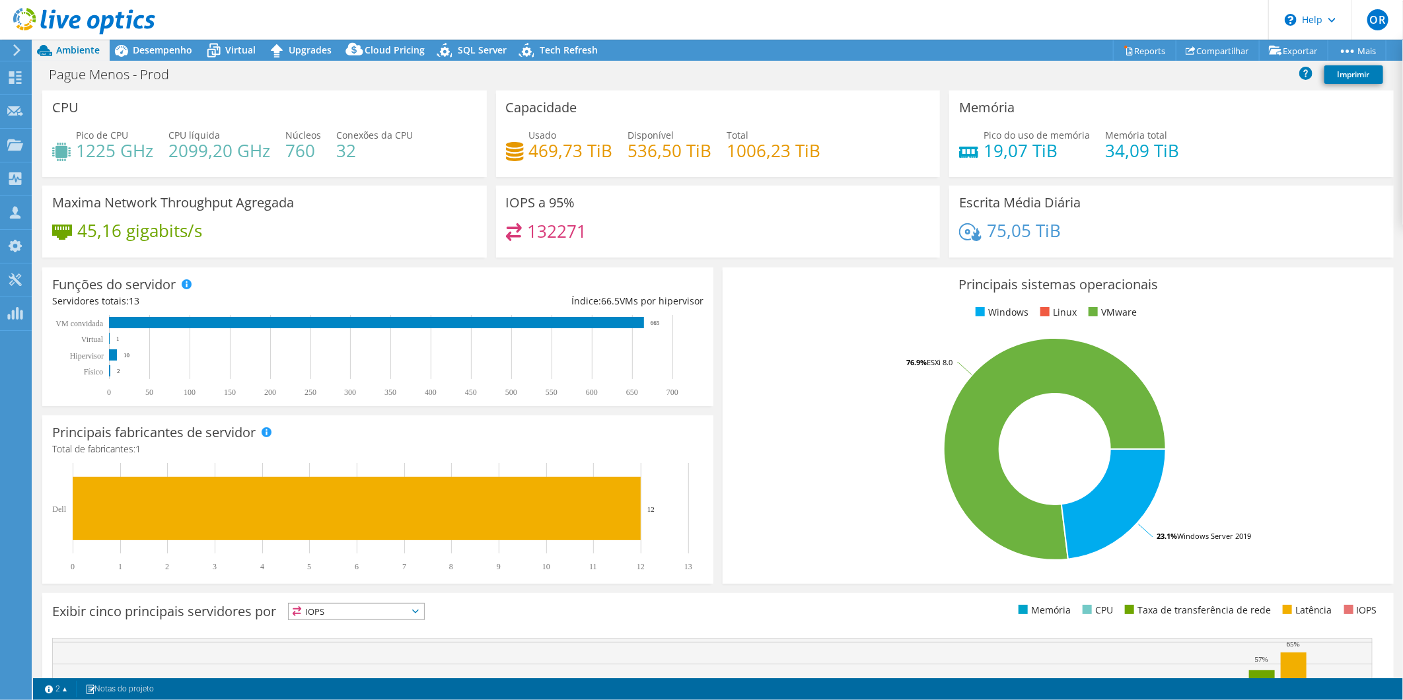
drag, startPoint x: 690, startPoint y: 150, endPoint x: 661, endPoint y: 194, distance: 52.6
click at [674, 201] on div "IOPS a 95% 132271" at bounding box center [718, 222] width 445 height 72
drag, startPoint x: 626, startPoint y: 153, endPoint x: 694, endPoint y: 163, distance: 69.5
click at [694, 163] on div "Usado 469,73 TiB Disponível 536,50 TiB Total 1006,23 TiB" at bounding box center [718, 149] width 425 height 43
drag, startPoint x: 694, startPoint y: 163, endPoint x: 678, endPoint y: 202, distance: 42.1
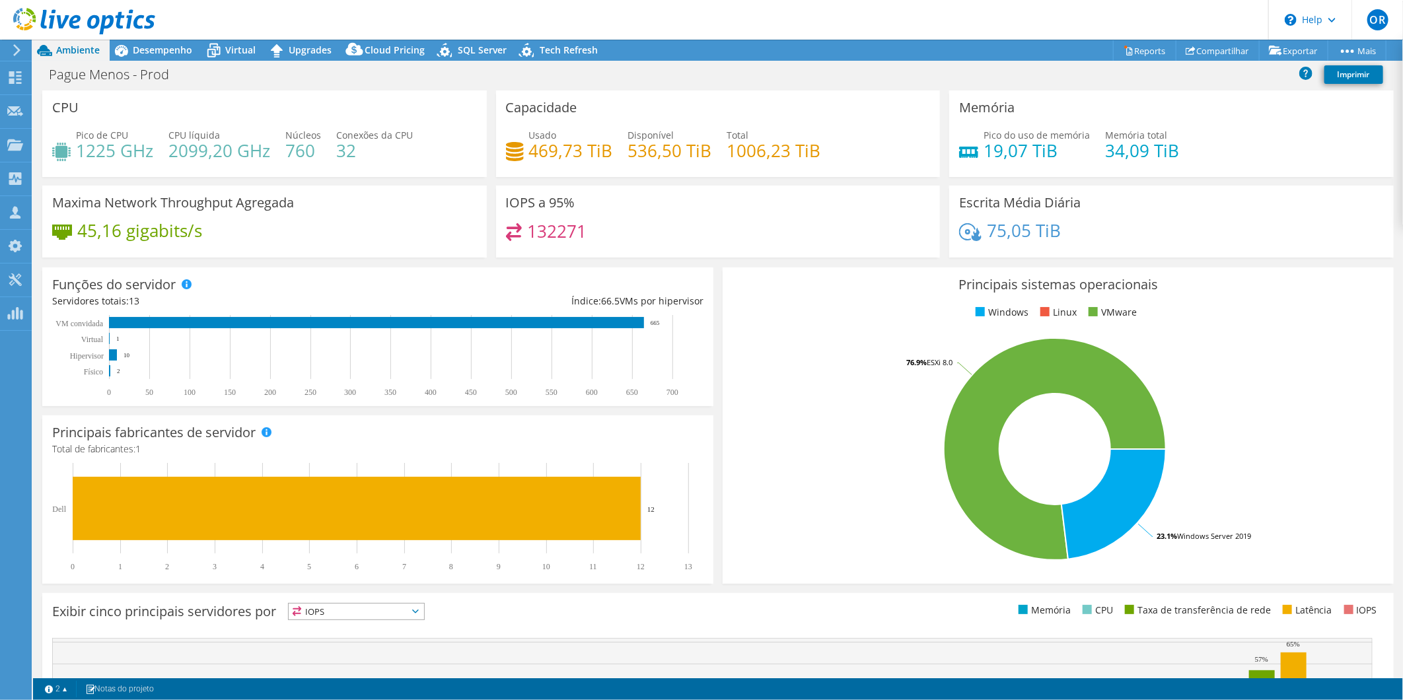
click at [679, 201] on div "IOPS a 95% 132271" at bounding box center [718, 222] width 445 height 72
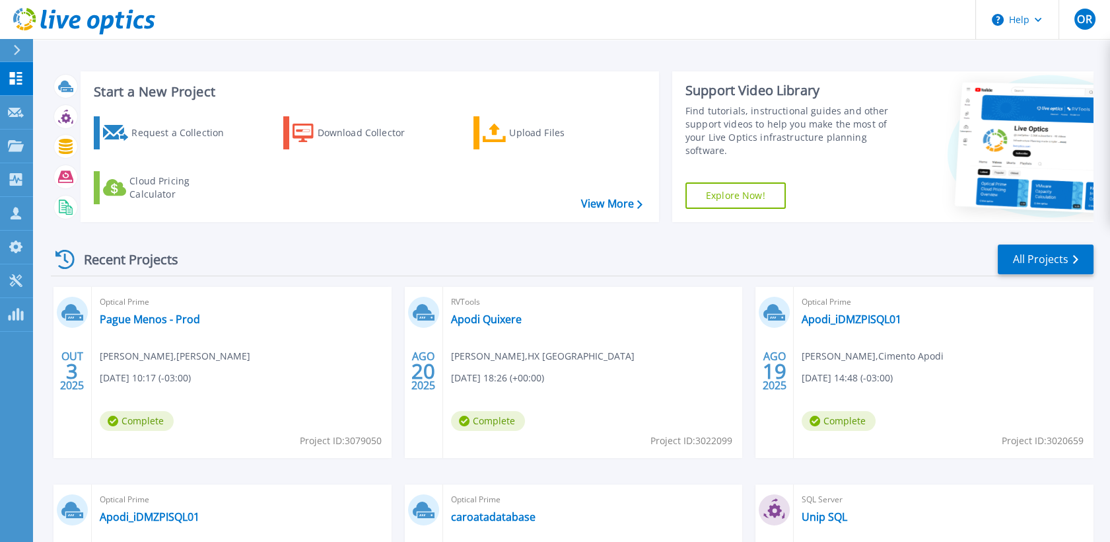
click at [132, 310] on div "Optical Prime Pague Menos - Prod Bruno Soeiro , Bruno 10/03/2025, 10:17 (-03:00…" at bounding box center [242, 372] width 300 height 171
click at [134, 320] on link "Pague Menos - Prod" at bounding box center [150, 318] width 100 height 13
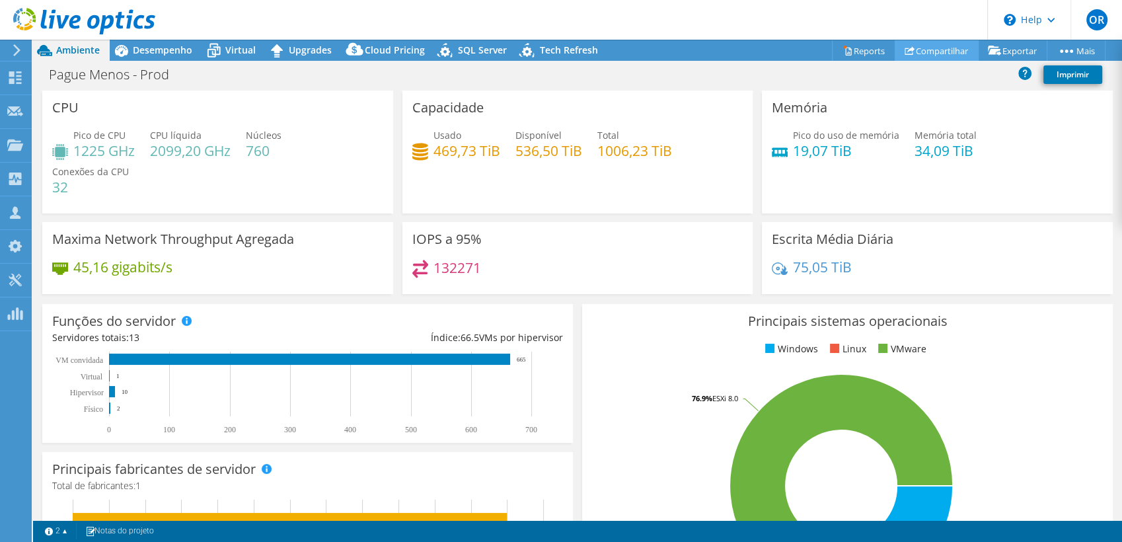
click at [953, 52] on link "Compartilhar" at bounding box center [936, 50] width 84 height 20
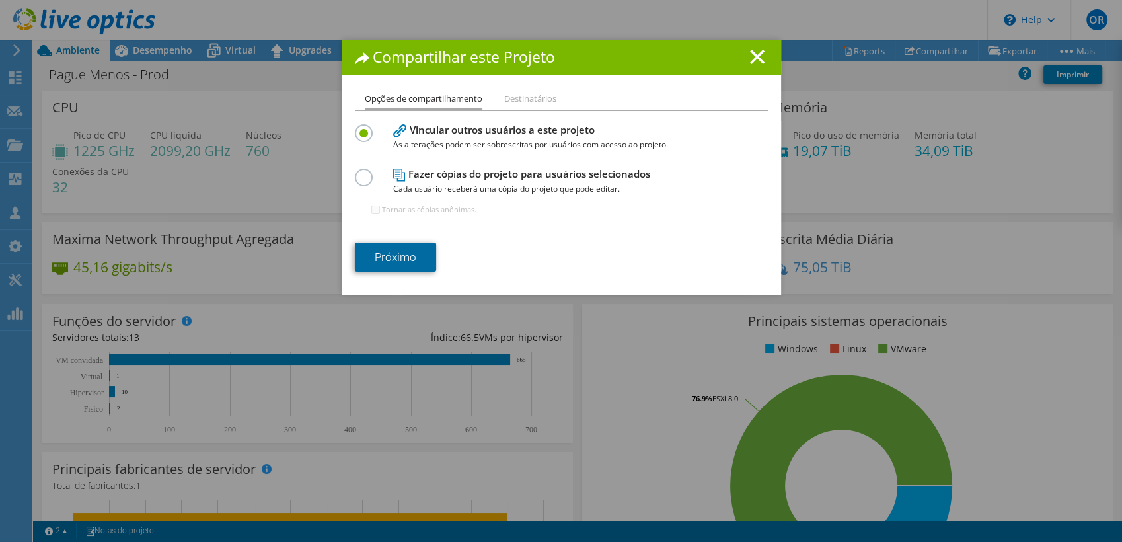
click at [397, 256] on link "Próximo" at bounding box center [395, 256] width 81 height 29
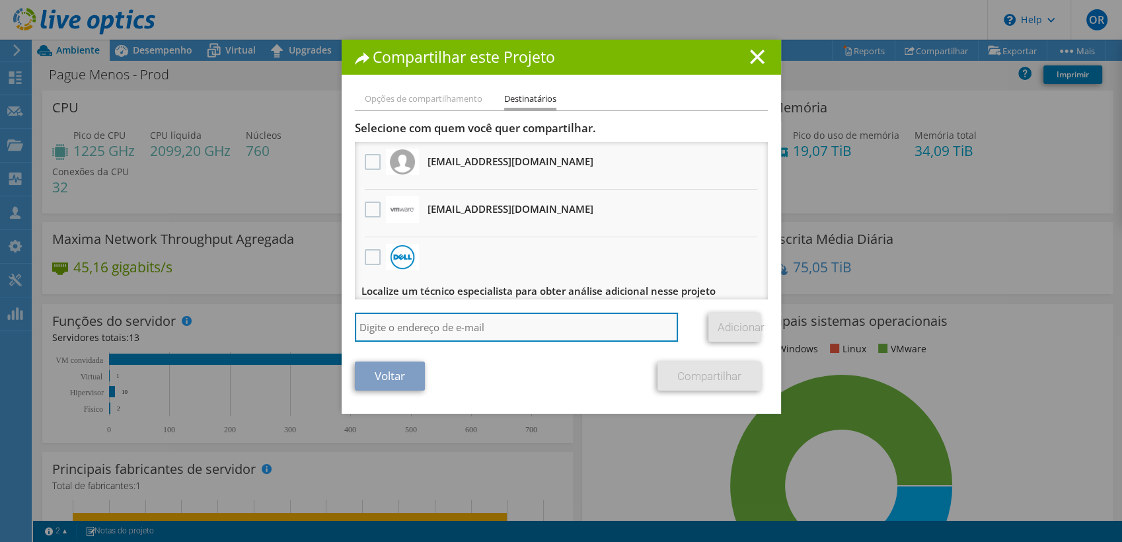
click at [447, 330] on input "search" at bounding box center [517, 326] width 324 height 29
type input "jovino"
drag, startPoint x: 432, startPoint y: 328, endPoint x: 240, endPoint y: 323, distance: 191.6
click at [240, 323] on div "Compartilhar este Projeto Opções de compartilhamento Destinatários Vincular out…" at bounding box center [561, 271] width 1122 height 462
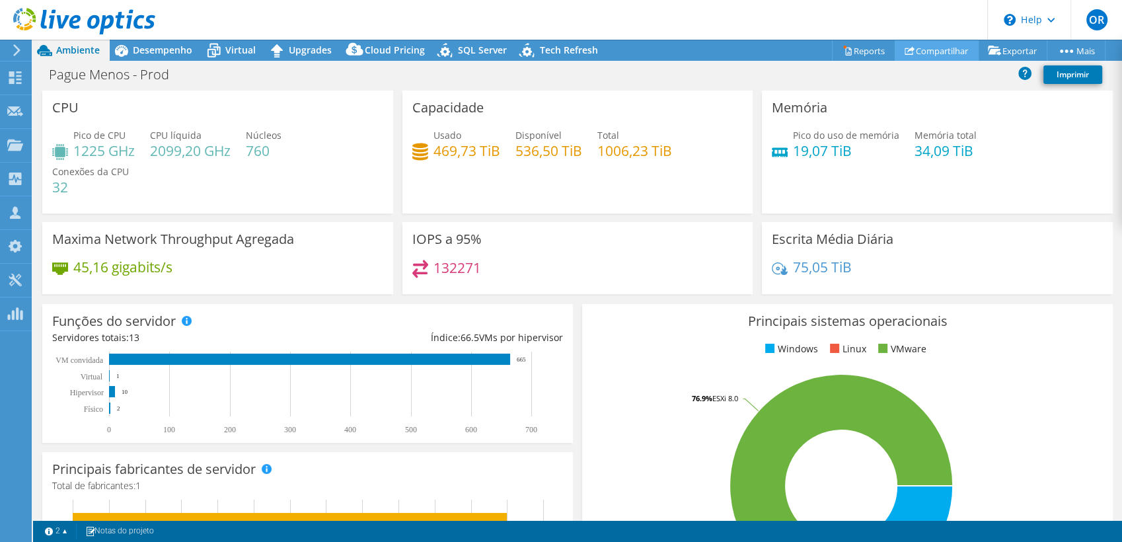
click at [904, 54] on icon at bounding box center [909, 51] width 10 height 10
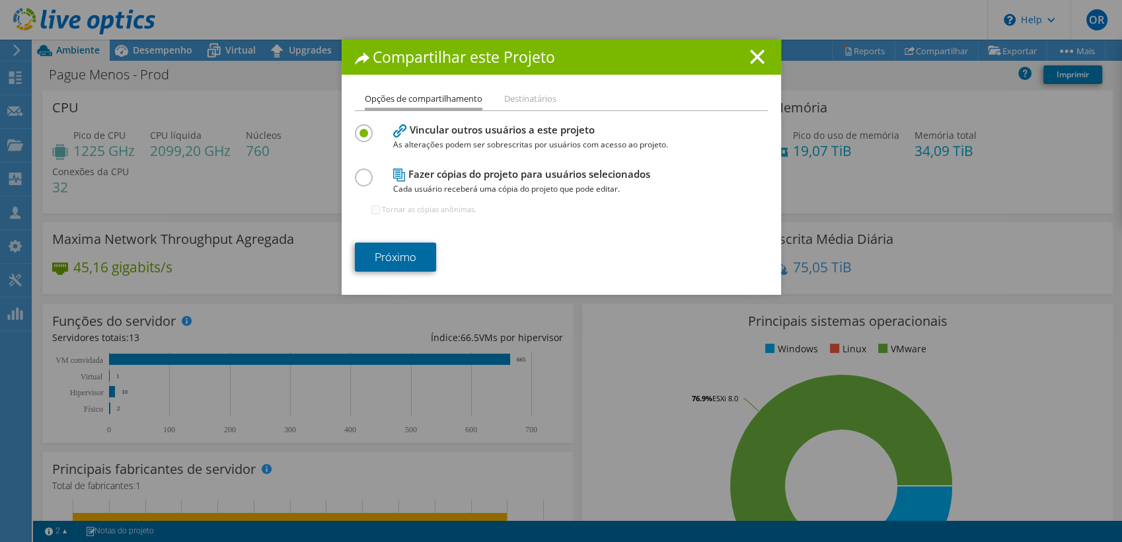
click at [394, 254] on link "Próximo" at bounding box center [395, 256] width 81 height 29
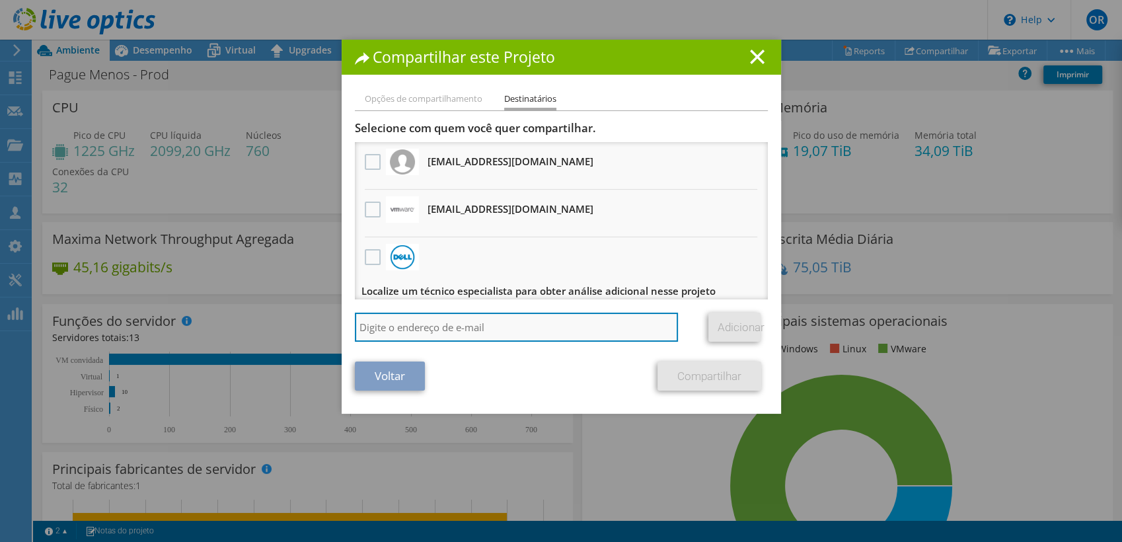
click at [449, 329] on input "search" at bounding box center [517, 326] width 324 height 29
paste input "[EMAIL_ADDRESS][DOMAIN_NAME]"
type input "[EMAIL_ADDRESS][DOMAIN_NAME]"
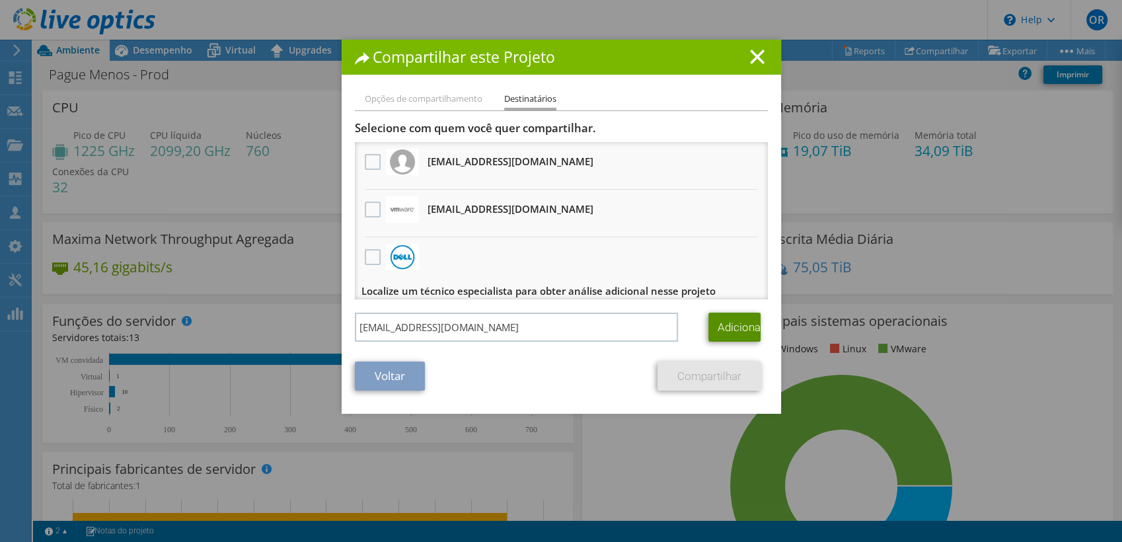
click at [733, 332] on link "Adicionar" at bounding box center [734, 326] width 52 height 29
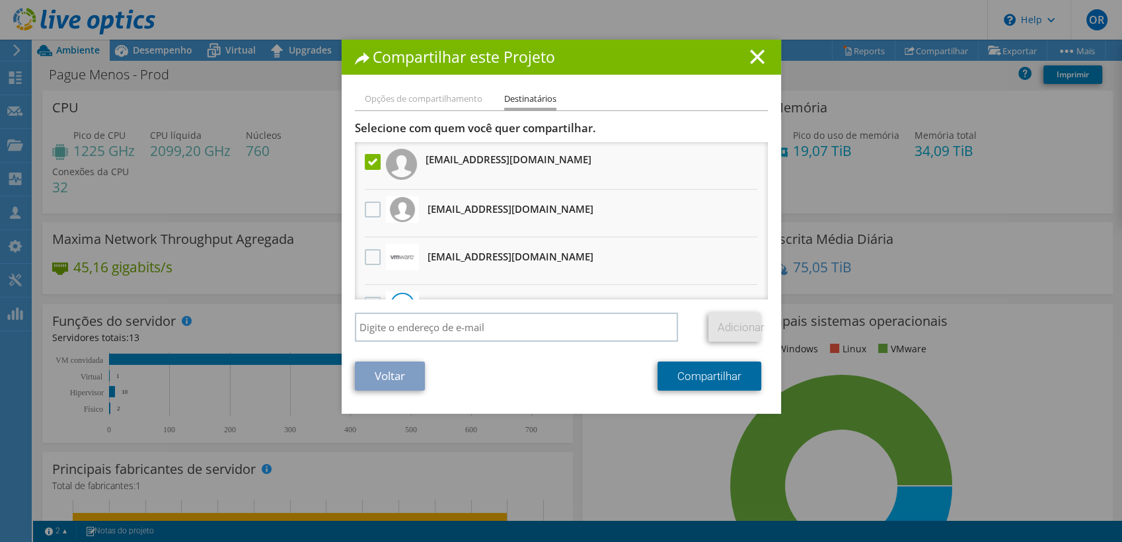
click at [725, 378] on link "Compartilhar" at bounding box center [709, 375] width 104 height 29
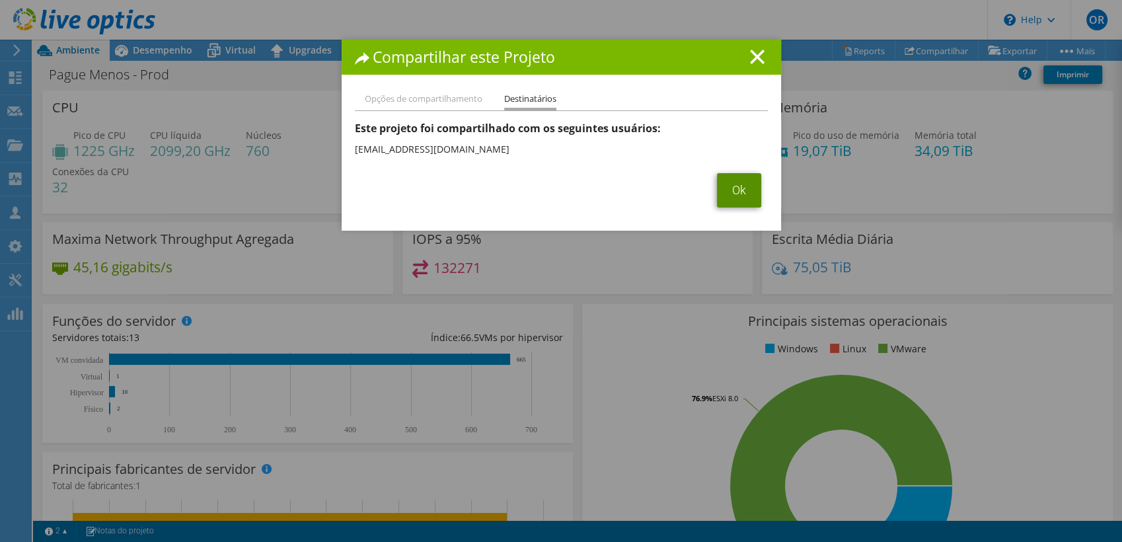
click at [741, 192] on link "Ok" at bounding box center [739, 190] width 44 height 34
